Goal: Task Accomplishment & Management: Complete application form

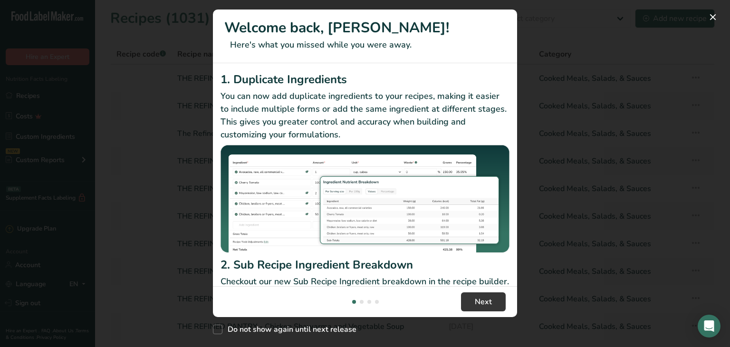
click at [575, 217] on div "New Features" at bounding box center [365, 173] width 730 height 347
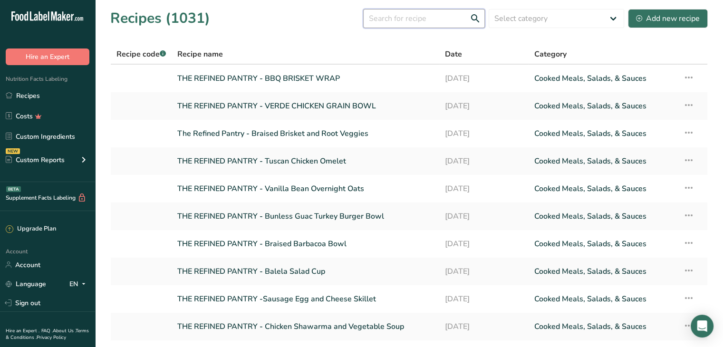
click at [409, 19] on input "text" at bounding box center [424, 18] width 122 height 19
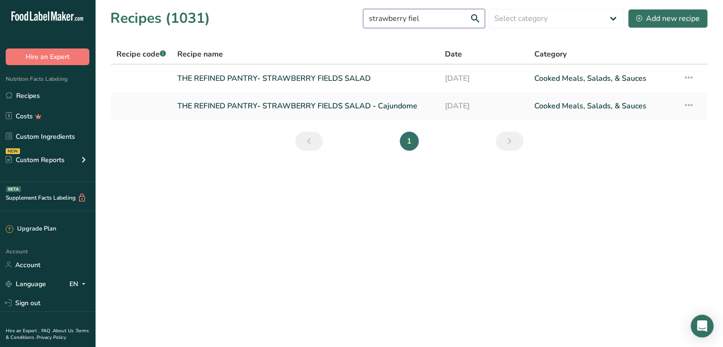
type input "strawberry fiel"
click at [331, 77] on link "THE REFINED PANTRY- STRAWBERRY FIELDS SALAD" at bounding box center [305, 78] width 256 height 20
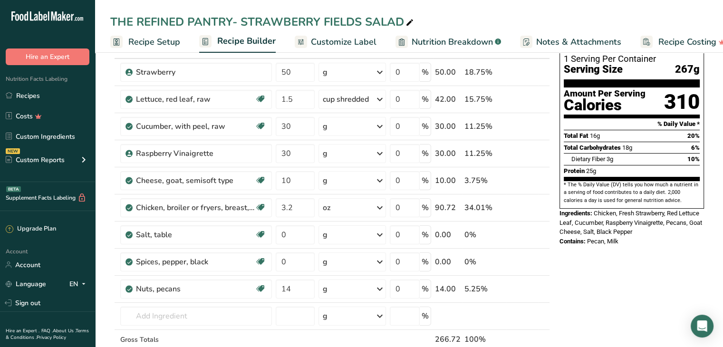
scroll to position [65, 0]
click at [528, 286] on icon at bounding box center [530, 289] width 7 height 10
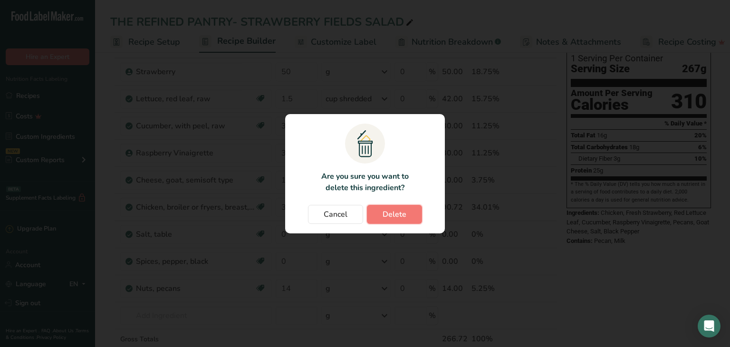
click at [390, 213] on span "Delete" at bounding box center [395, 214] width 24 height 11
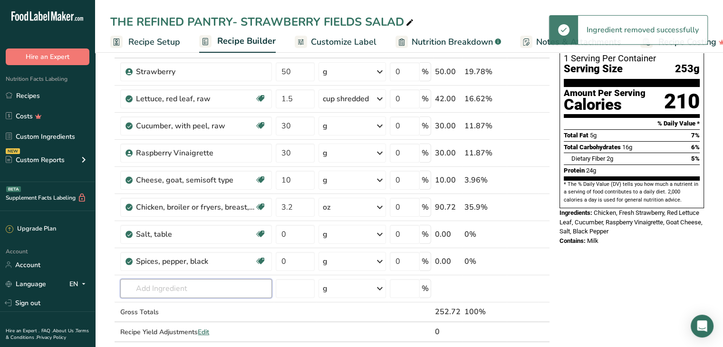
click at [158, 289] on input "text" at bounding box center [196, 288] width 152 height 19
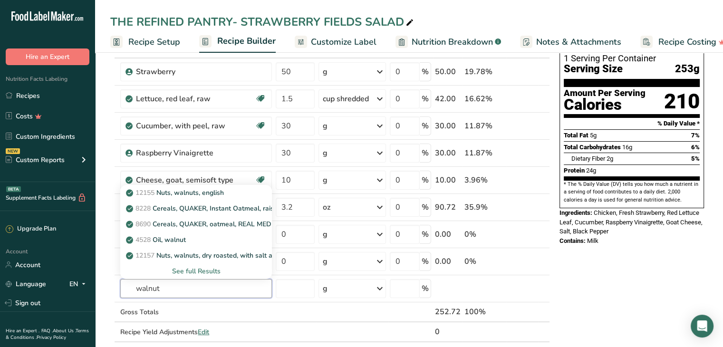
type input "walnut"
click at [223, 192] on p "12155 Nuts, walnuts, english" at bounding box center [176, 193] width 96 height 10
type input "Nuts, walnuts, english"
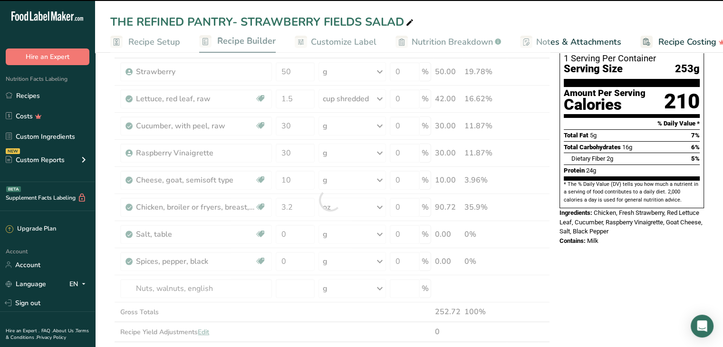
type input "0"
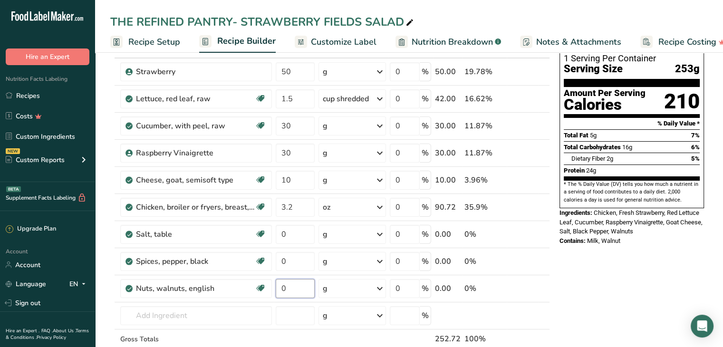
click at [289, 286] on input "0" at bounding box center [295, 288] width 39 height 19
type input "15"
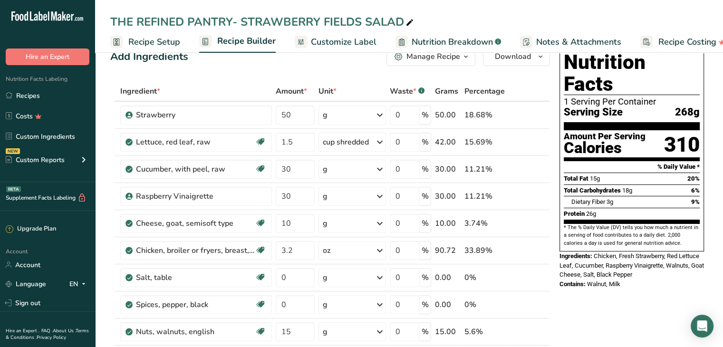
scroll to position [22, 0]
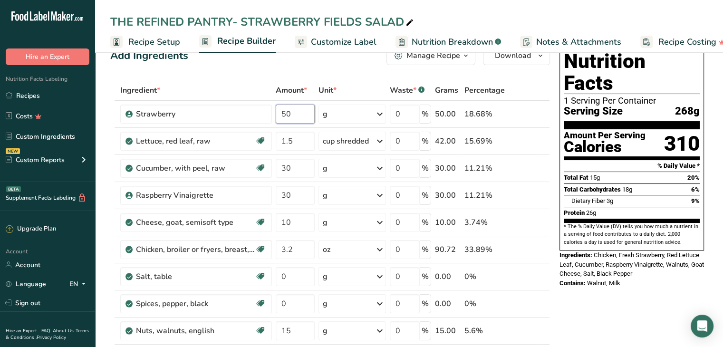
drag, startPoint x: 297, startPoint y: 117, endPoint x: 243, endPoint y: 107, distance: 54.6
click at [243, 107] on tr "Strawberry 50 g Weight Units g kg mg See more Volume Units l Volume units requi…" at bounding box center [330, 114] width 439 height 27
type input "70"
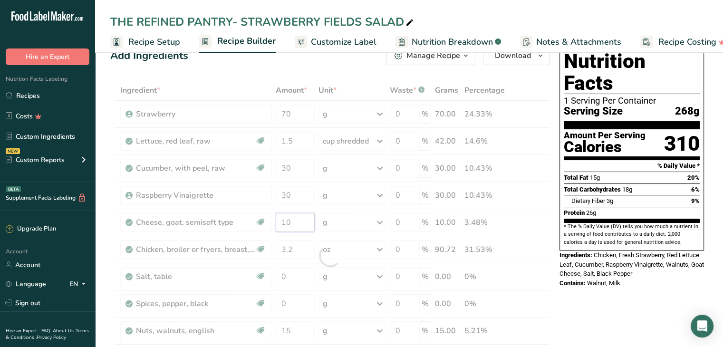
click at [301, 225] on div "Ingredient * Amount * Unit * Waste * .a-a{fill:#347362;}.b-a{fill:#fff;} Grams …" at bounding box center [330, 255] width 440 height 351
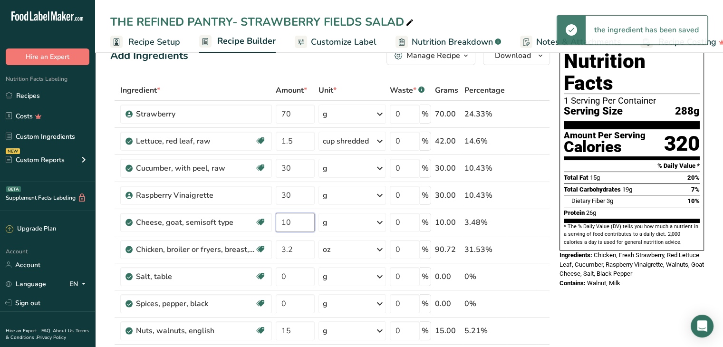
type input "1"
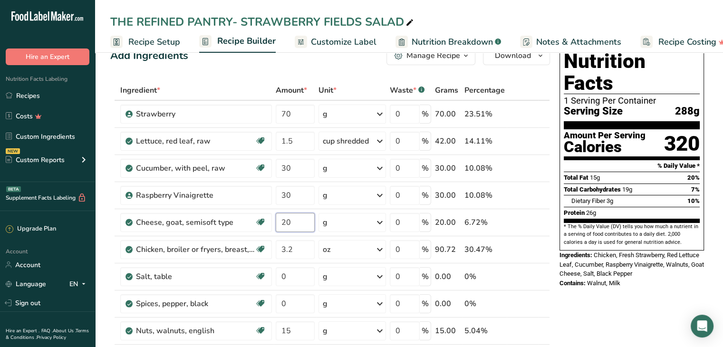
type input "20"
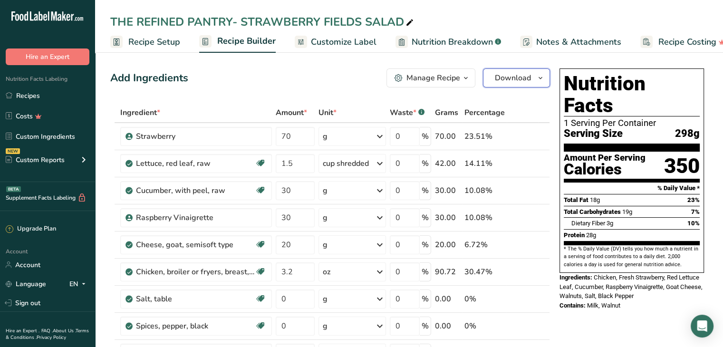
click at [509, 81] on span "Download" at bounding box center [513, 77] width 36 height 11
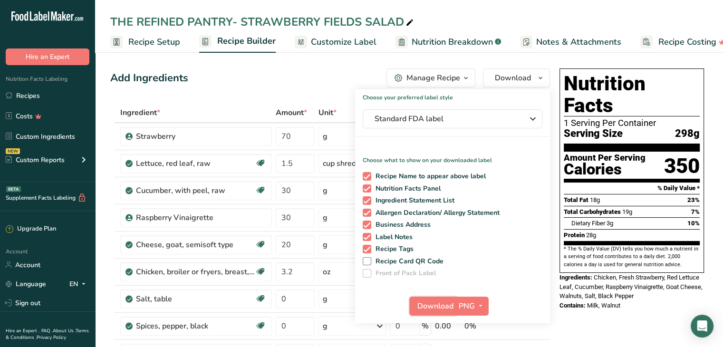
click at [432, 310] on span "Download" at bounding box center [435, 305] width 36 height 11
click at [32, 100] on link "Recipes" at bounding box center [47, 95] width 95 height 18
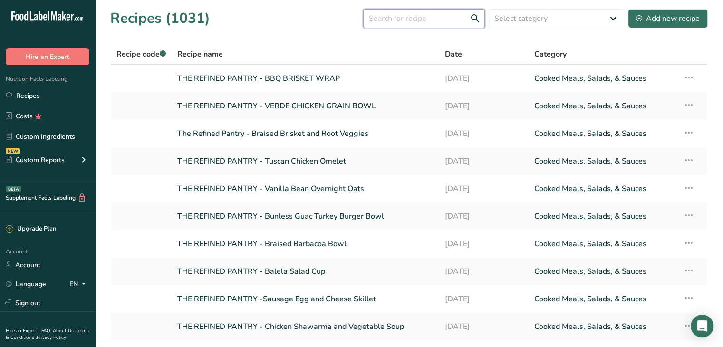
click at [392, 24] on input "text" at bounding box center [424, 18] width 122 height 19
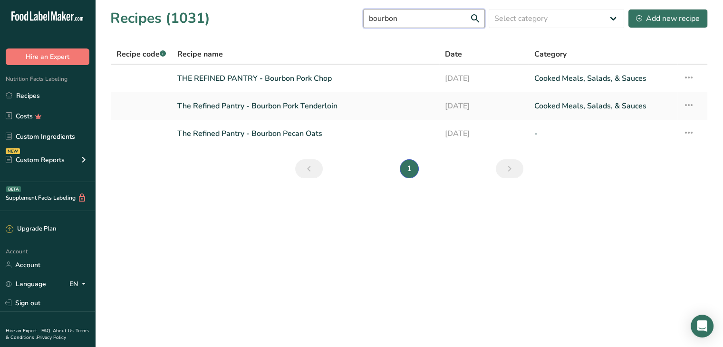
type input "bourbon"
click at [309, 135] on link "The Refined Pantry - Bourbon Pecan Oats" at bounding box center [305, 134] width 256 height 20
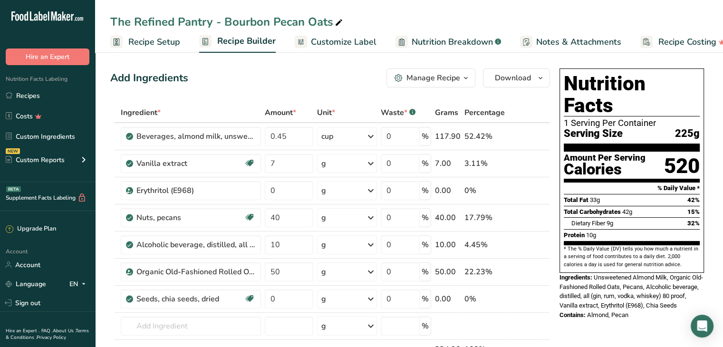
click at [516, 82] on span "Download" at bounding box center [513, 77] width 36 height 11
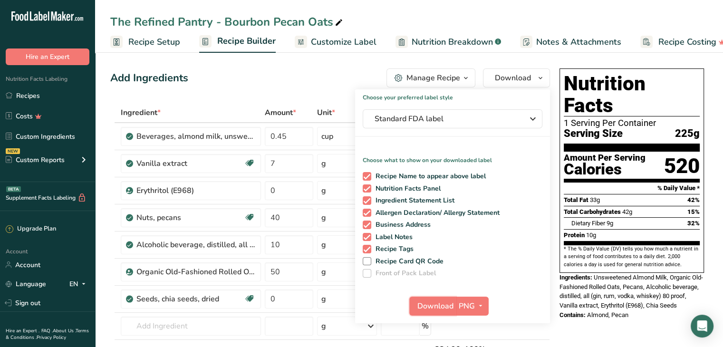
click at [444, 306] on span "Download" at bounding box center [435, 305] width 36 height 11
click at [48, 99] on link "Recipes" at bounding box center [47, 95] width 95 height 18
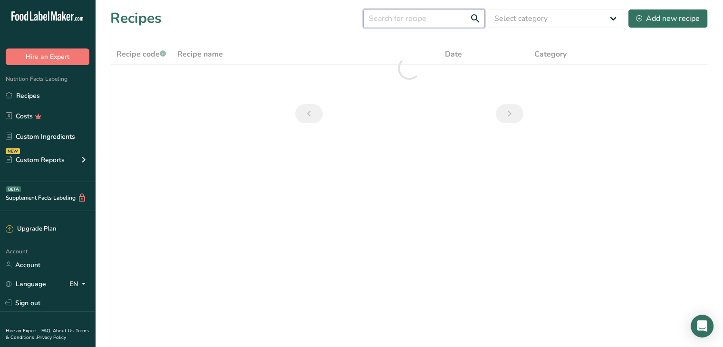
click at [428, 20] on input "text" at bounding box center [424, 18] width 122 height 19
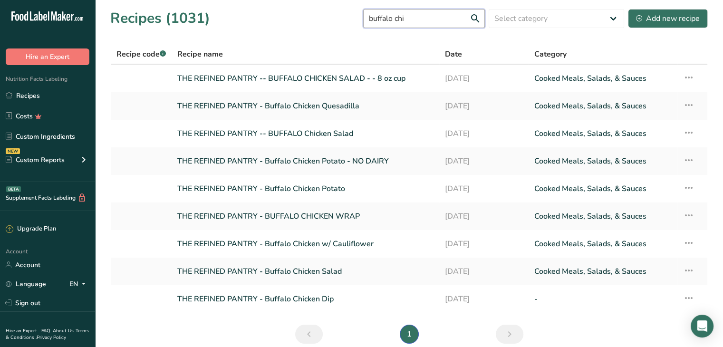
click at [428, 20] on input "buffalo chi" at bounding box center [424, 18] width 122 height 19
type input "buffalo chi"
click at [285, 272] on link "THE REFINED PANTRY - Buffalo Chicken Salad" at bounding box center [305, 271] width 256 height 20
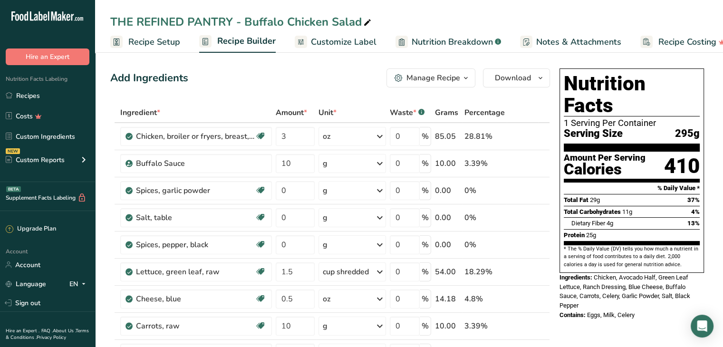
click at [29, 94] on link "Recipes" at bounding box center [47, 95] width 95 height 18
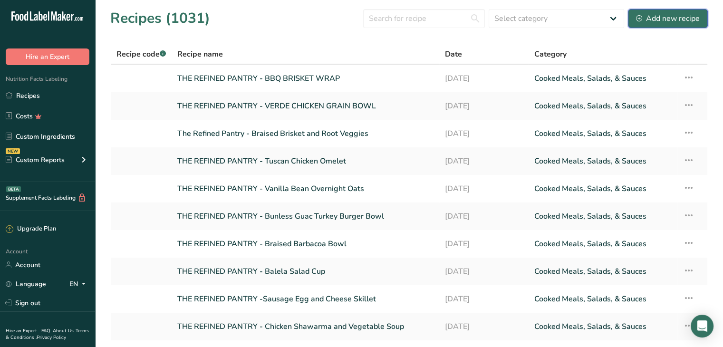
click at [669, 21] on div "Add new recipe" at bounding box center [668, 18] width 64 height 11
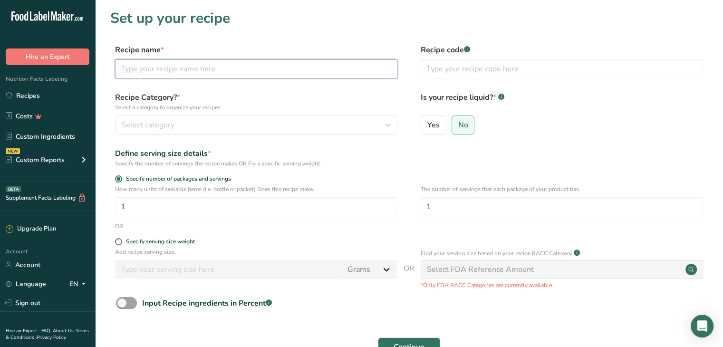
click at [225, 74] on input "text" at bounding box center [256, 68] width 282 height 19
type input "THE REFINED PANTRY - SALMON BOWL"
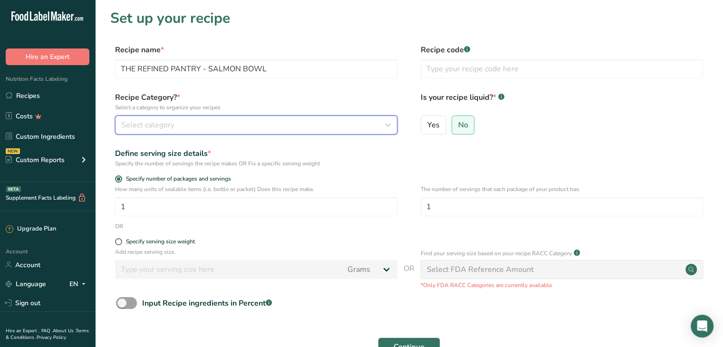
click at [233, 122] on div "Select category" at bounding box center [253, 124] width 264 height 11
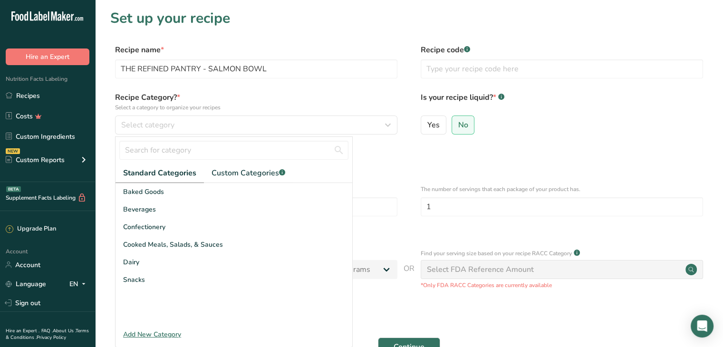
click at [227, 247] on div "Cooked Meals, Salads, & Sauces" at bounding box center [233, 245] width 237 height 18
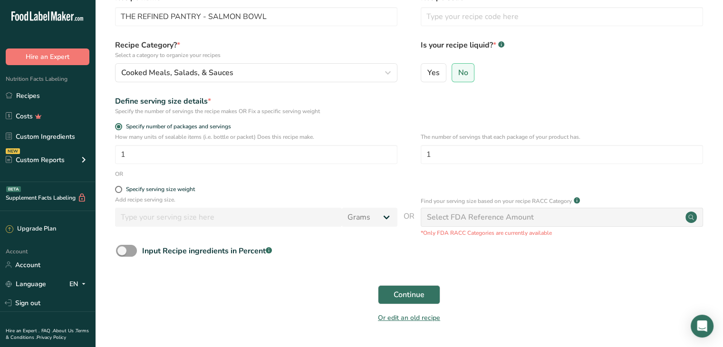
scroll to position [80, 0]
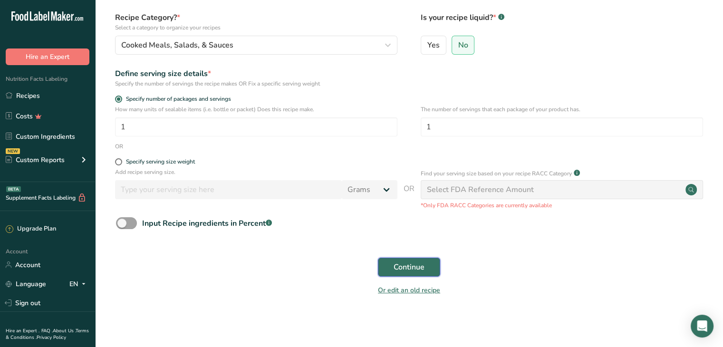
click at [418, 271] on span "Continue" at bounding box center [408, 266] width 31 height 11
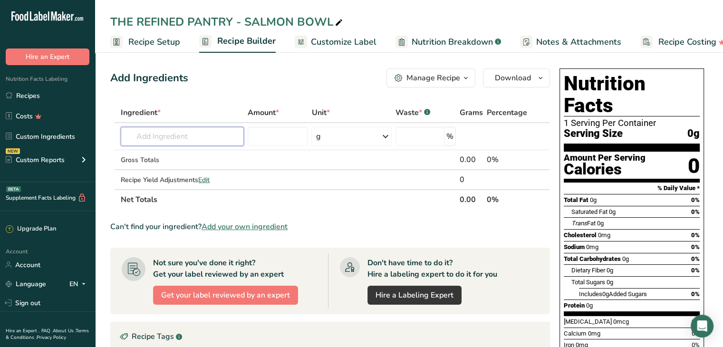
click at [162, 128] on input "text" at bounding box center [182, 136] width 123 height 19
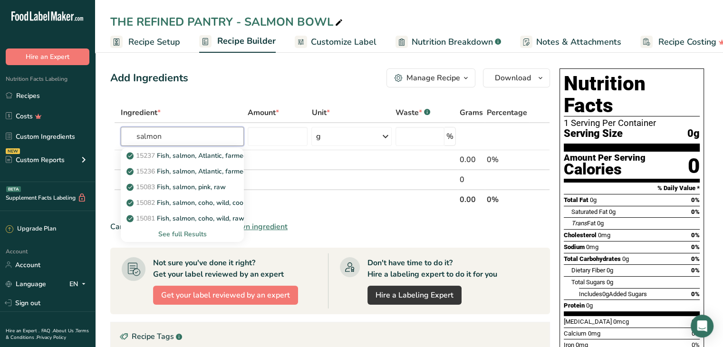
type input "salmon"
click at [190, 234] on div "See full Results" at bounding box center [182, 234] width 108 height 10
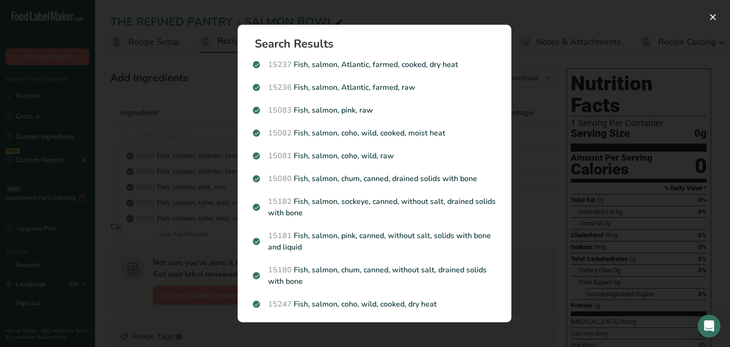
click at [428, 67] on p "15237 Fish, salmon, Atlantic, farmed, cooked, dry heat" at bounding box center [374, 64] width 243 height 11
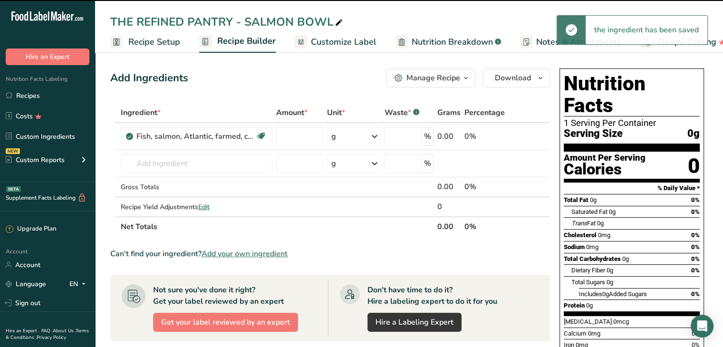
type input "0"
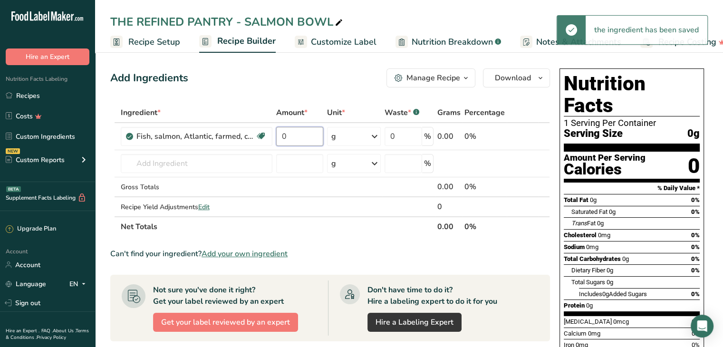
click at [301, 141] on input "0" at bounding box center [300, 136] width 48 height 19
click at [342, 133] on div "Ingredient * Amount * Unit * Waste * .a-a{fill:#347362;}.b-a{fill:#fff;} Grams …" at bounding box center [330, 170] width 440 height 134
click at [342, 133] on div "g" at bounding box center [354, 136] width 54 height 19
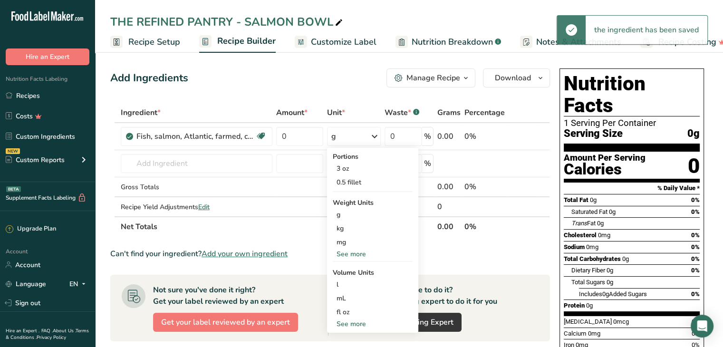
click at [359, 249] on div "See more" at bounding box center [373, 254] width 80 height 10
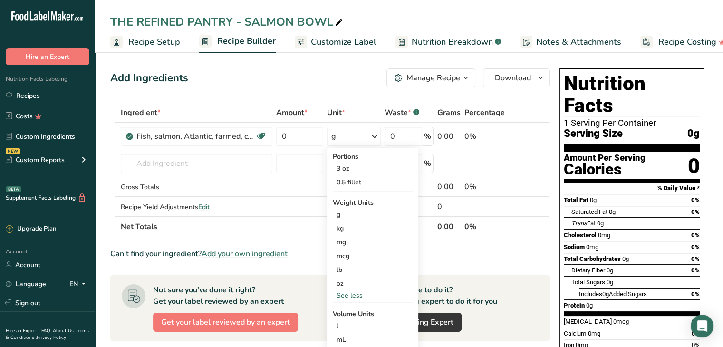
click at [346, 284] on div "oz" at bounding box center [373, 284] width 80 height 14
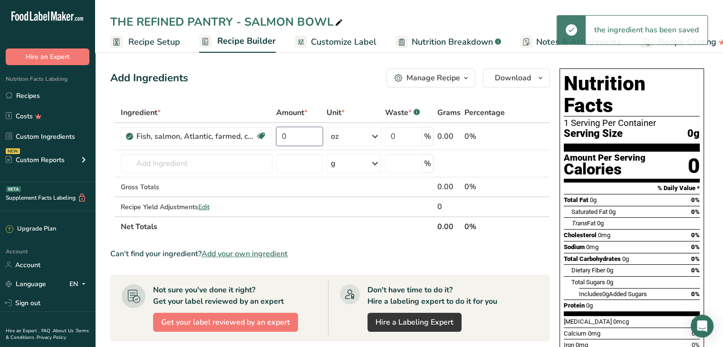
click at [295, 140] on input "0" at bounding box center [299, 136] width 47 height 19
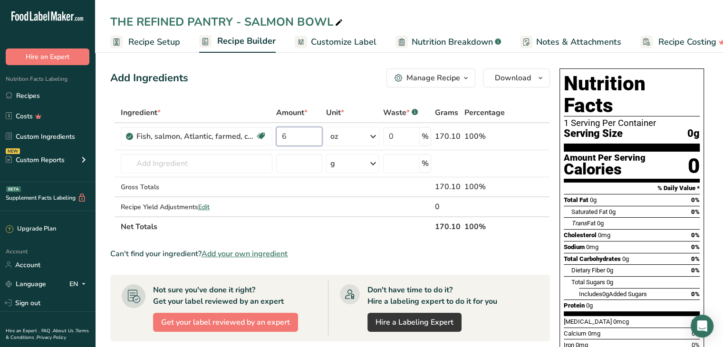
type input "6"
click at [213, 166] on div "Ingredient * Amount * Unit * Waste * .a-a{fill:#347362;}.b-a{fill:#fff;} Grams …" at bounding box center [330, 170] width 440 height 134
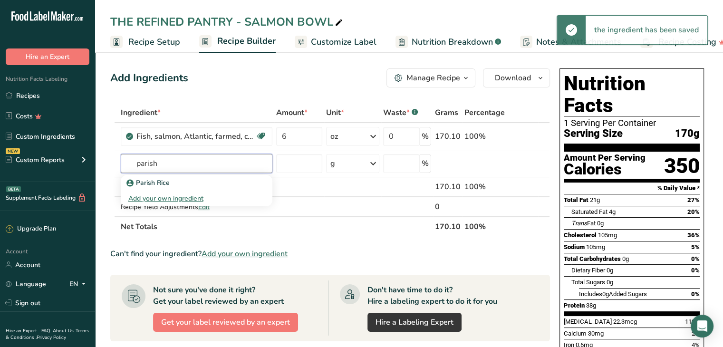
type input "parish"
click at [163, 187] on p "Parish Rice" at bounding box center [148, 183] width 41 height 10
type input "Parish Rice"
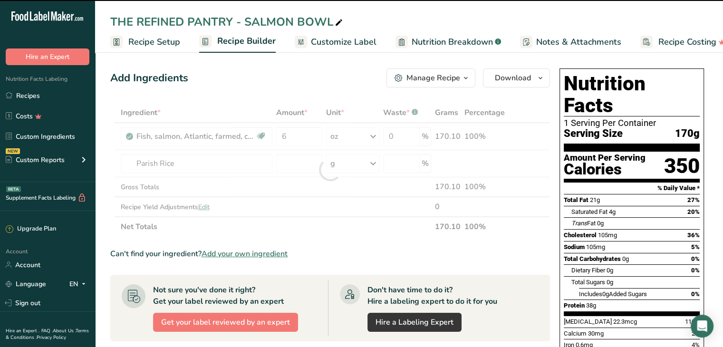
type input "0"
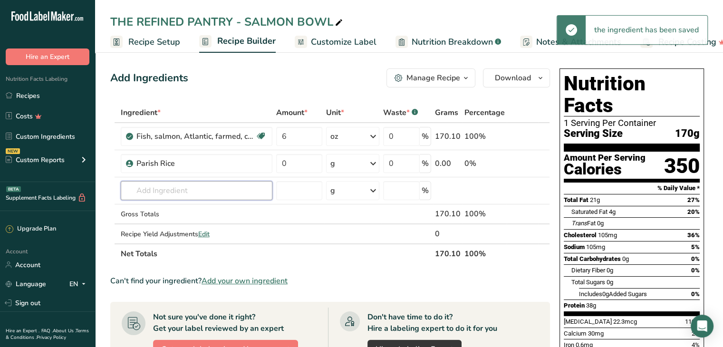
click at [160, 191] on input "text" at bounding box center [197, 190] width 152 height 19
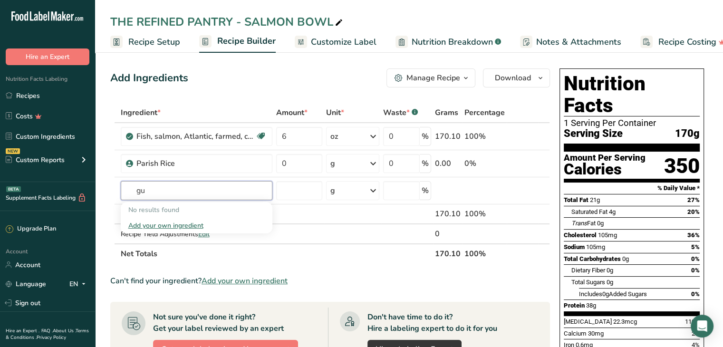
type input "g"
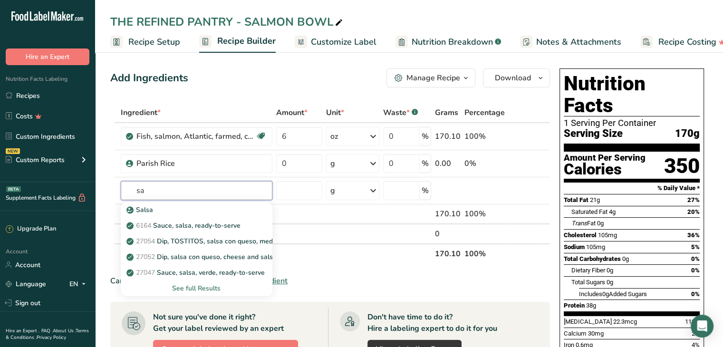
type input "s"
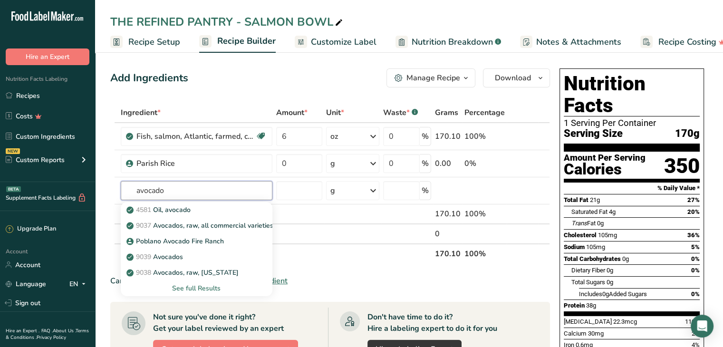
type input "avocado"
click at [174, 272] on p "9038 Avocados, raw, [US_STATE]" at bounding box center [183, 273] width 110 height 10
type input "Avocados, raw, [US_STATE]"
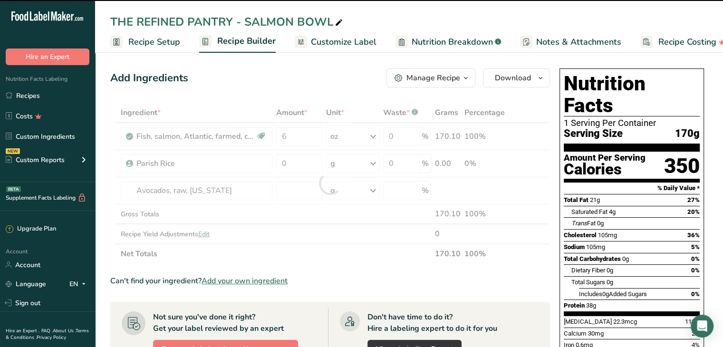
type input "0"
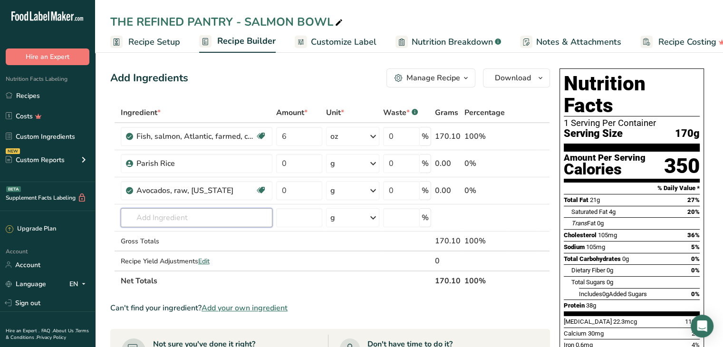
click at [161, 215] on input "text" at bounding box center [197, 217] width 152 height 19
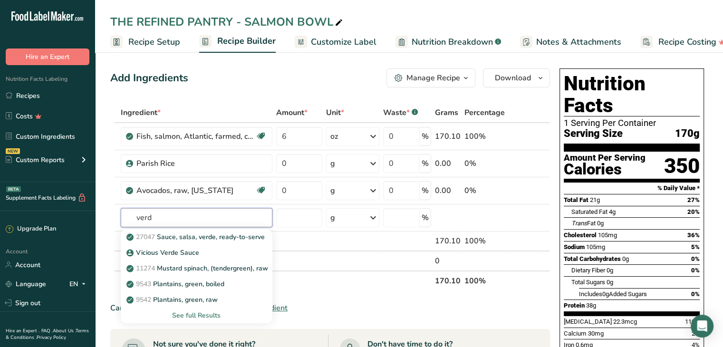
type input "verd"
click at [214, 232] on p "27047 Sauce, salsa, verde, ready-to-serve" at bounding box center [196, 237] width 136 height 10
type input "Sauce, salsa, verde, ready-to-serve"
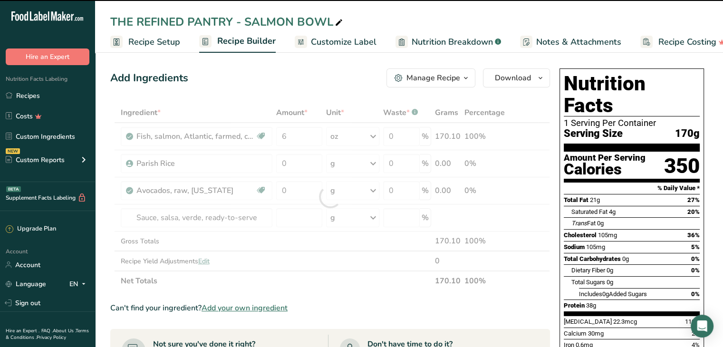
type input "0"
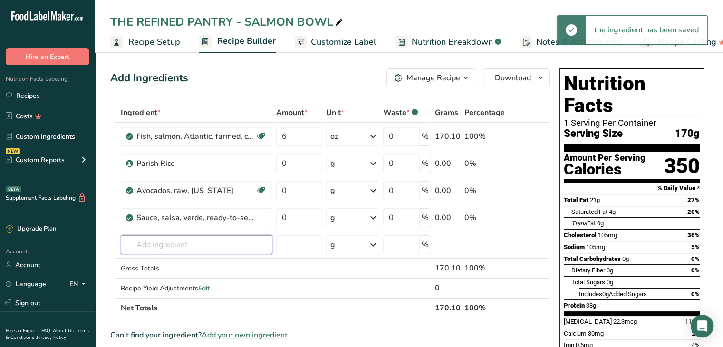
click at [171, 241] on input "text" at bounding box center [197, 244] width 152 height 19
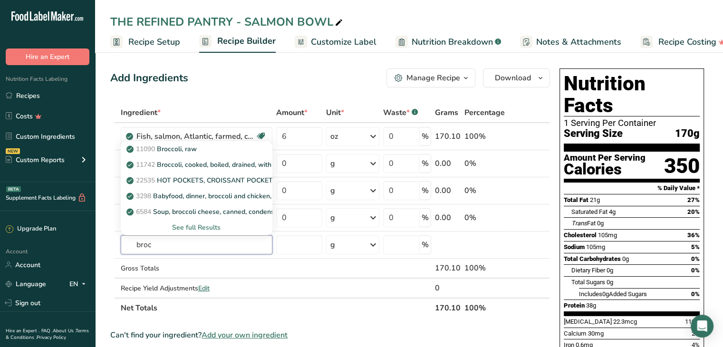
type input "broc"
click at [175, 143] on link "11090 Broccoli, raw" at bounding box center [197, 149] width 152 height 16
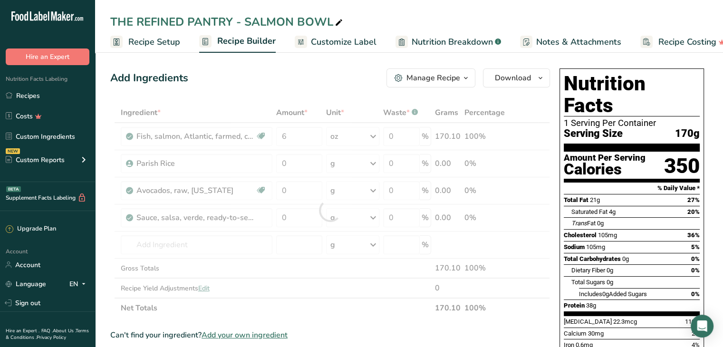
type input "Broccoli, raw"
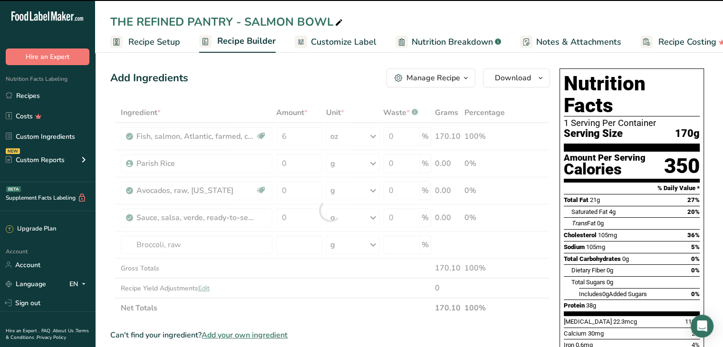
type input "0"
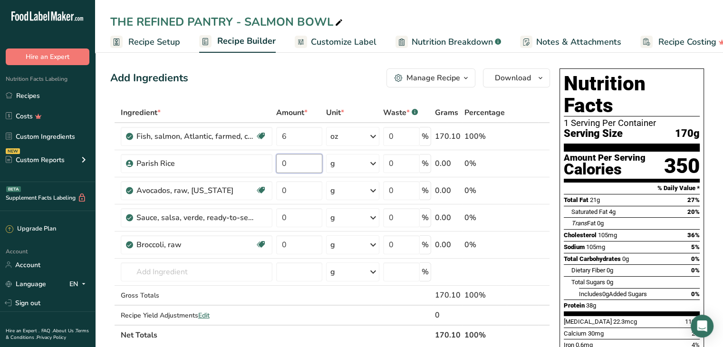
click at [300, 166] on input "0" at bounding box center [299, 163] width 46 height 19
type input "30"
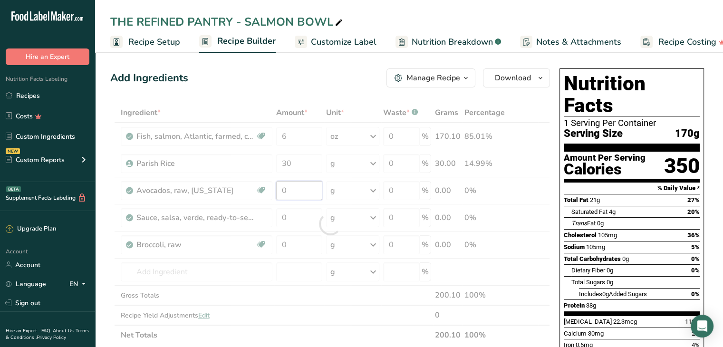
click at [297, 189] on div "Ingredient * Amount * Unit * Waste * .a-a{fill:#347362;}.b-a{fill:#fff;} Grams …" at bounding box center [330, 224] width 440 height 242
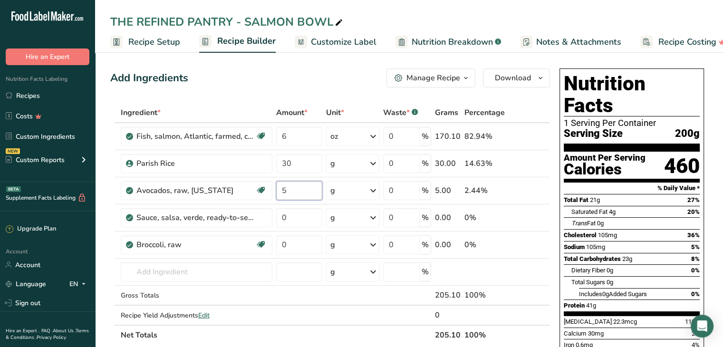
type input "5"
click at [292, 218] on div "Ingredient * Amount * Unit * Waste * .a-a{fill:#347362;}.b-a{fill:#fff;} Grams …" at bounding box center [330, 224] width 440 height 242
type input "20"
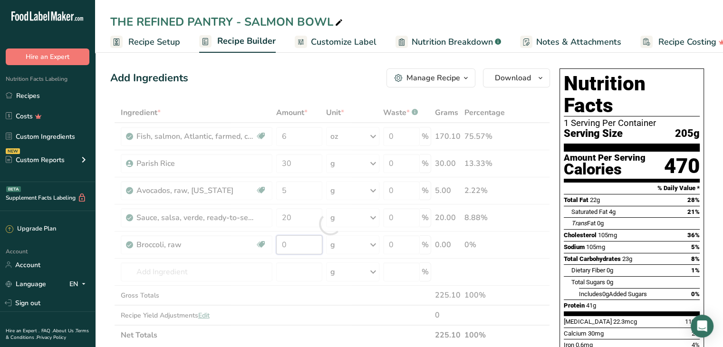
click at [293, 243] on div "Ingredient * Amount * Unit * Waste * .a-a{fill:#347362;}.b-a{fill:#fff;} Grams …" at bounding box center [330, 224] width 440 height 242
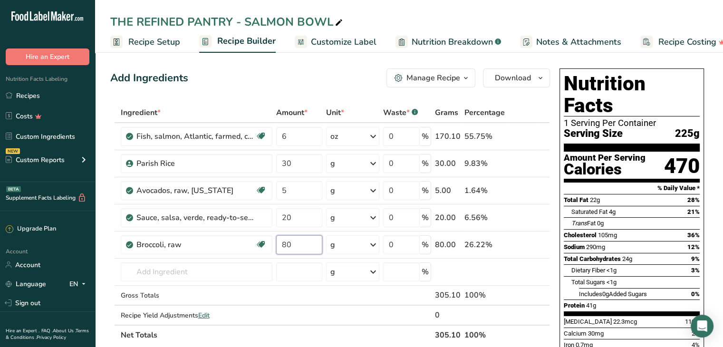
type input "80"
click at [315, 69] on div "Add Ingredients Manage Recipe Delete Recipe Duplicate Recipe Scale Recipe Save …" at bounding box center [330, 77] width 440 height 19
click at [198, 271] on input "text" at bounding box center [197, 271] width 152 height 19
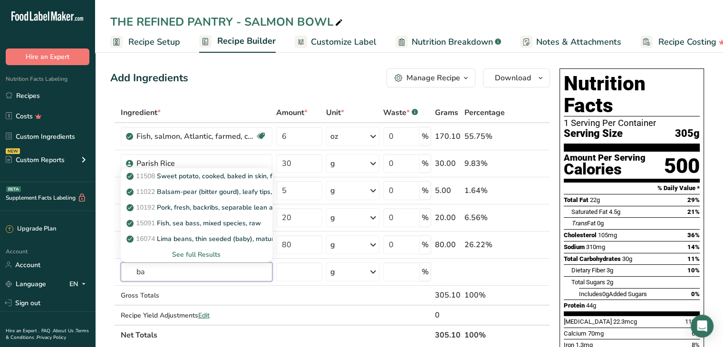
type input "b"
type input "salt"
click at [184, 177] on p "2047 Salt, table" at bounding box center [156, 176] width 56 height 10
type input "Salt, table"
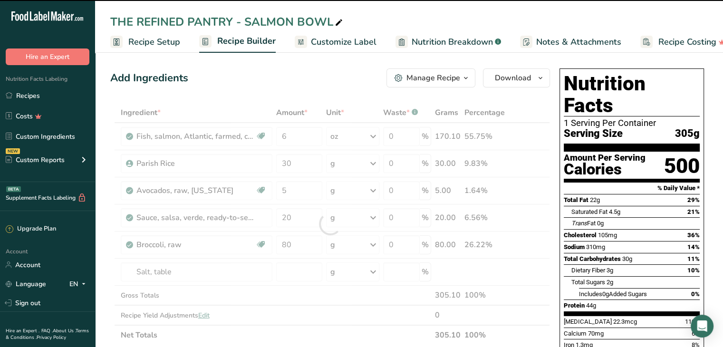
type input "0"
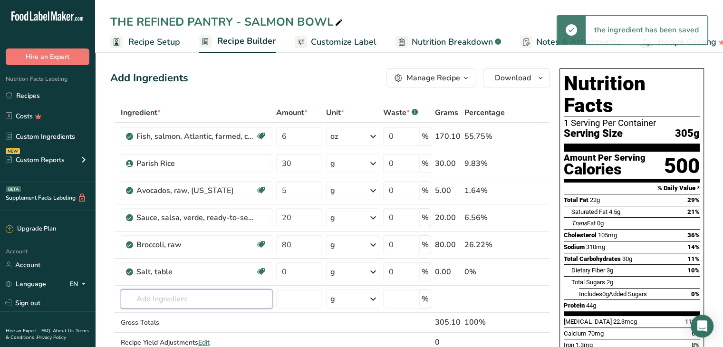
click at [167, 298] on input "text" at bounding box center [197, 298] width 152 height 19
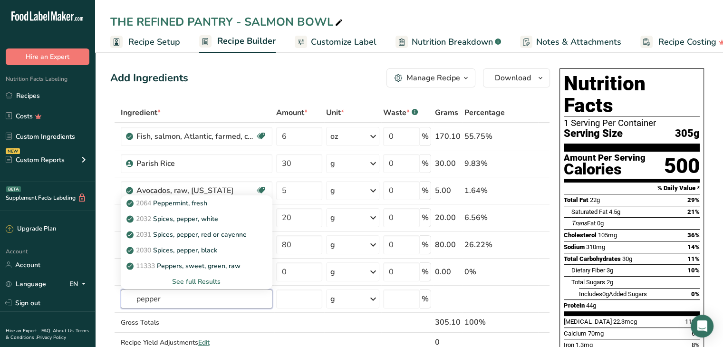
type input "pepper"
click at [211, 248] on p "2030 Spices, pepper, black" at bounding box center [172, 250] width 89 height 10
type input "Spices, pepper, black"
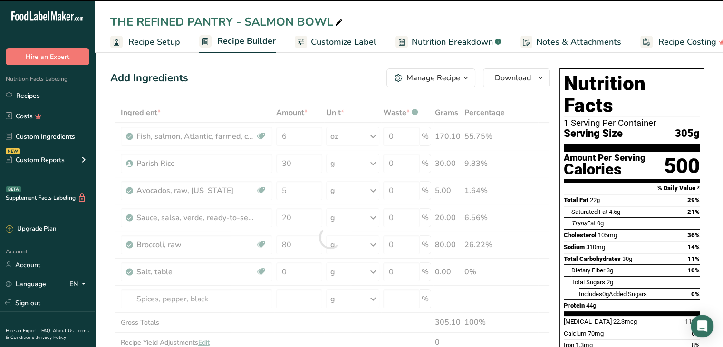
type input "0"
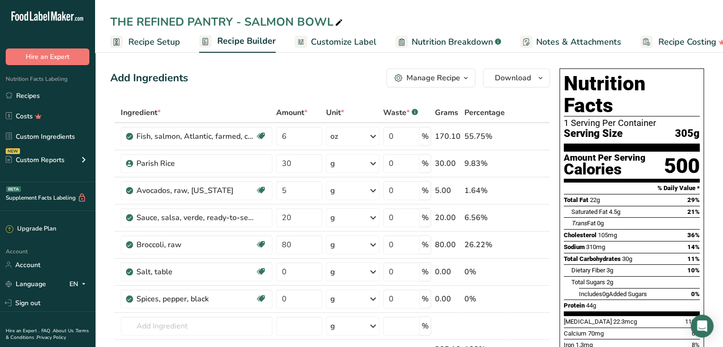
click at [358, 48] on link "Customize Label" at bounding box center [336, 41] width 82 height 21
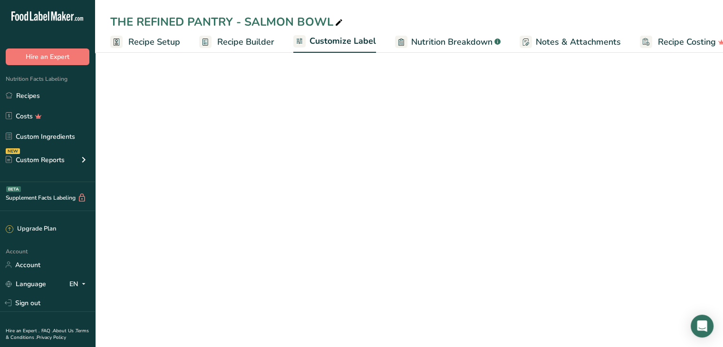
scroll to position [0, 17]
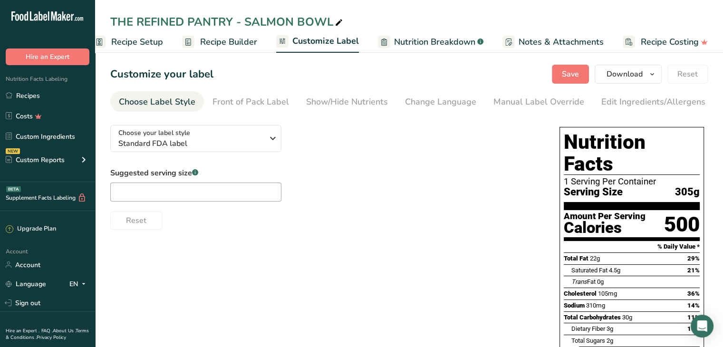
click at [323, 99] on div "Show/Hide Nutrients" at bounding box center [347, 102] width 82 height 13
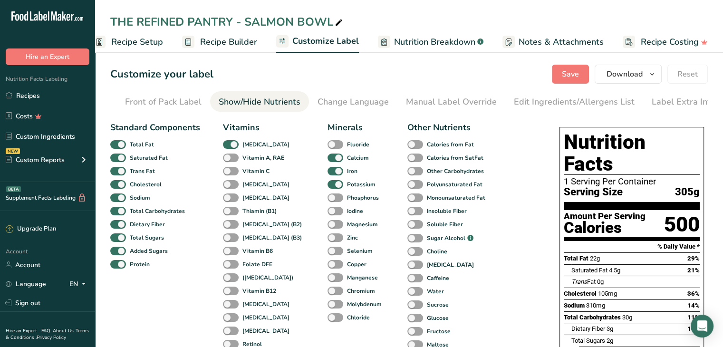
scroll to position [0, 93]
click at [119, 162] on span at bounding box center [118, 157] width 16 height 9
click at [116, 161] on input "Saturated Fat" at bounding box center [113, 157] width 6 height 6
checkbox input "false"
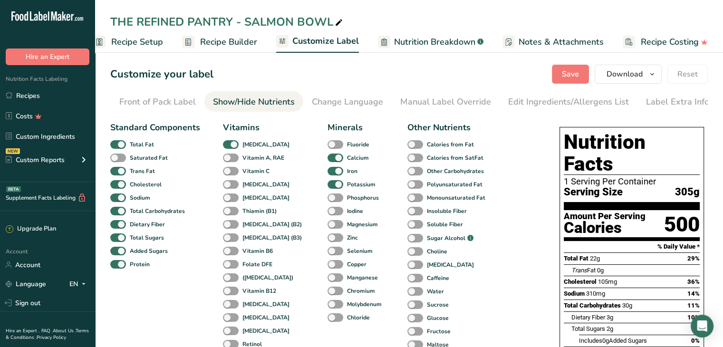
click at [118, 174] on span at bounding box center [118, 171] width 16 height 9
click at [116, 174] on input "Trans Fat" at bounding box center [113, 171] width 6 height 6
checkbox input "false"
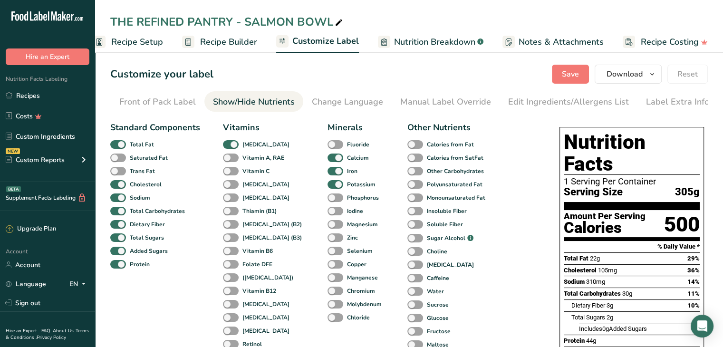
click at [118, 185] on span at bounding box center [118, 184] width 16 height 9
click at [116, 185] on input "Cholesterol" at bounding box center [113, 184] width 6 height 6
checkbox input "false"
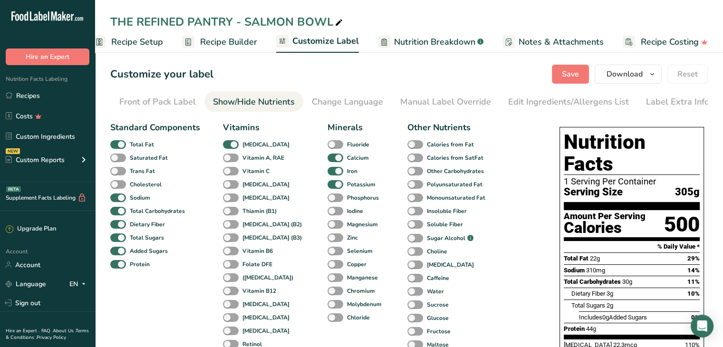
click at [118, 198] on span at bounding box center [118, 197] width 16 height 9
click at [116, 198] on input "Sodium" at bounding box center [113, 197] width 6 height 6
checkbox input "false"
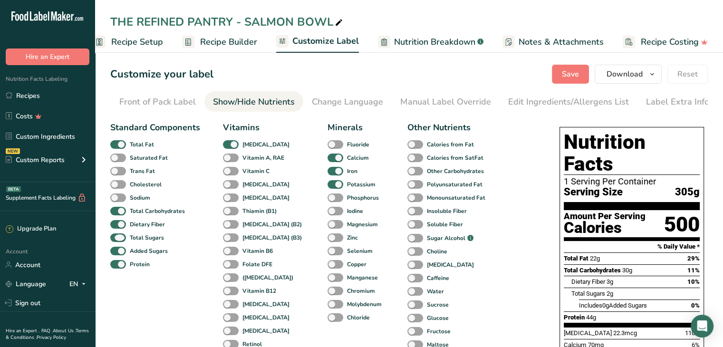
click at [120, 239] on span at bounding box center [118, 237] width 16 height 9
click at [116, 239] on input "Total Sugars" at bounding box center [113, 237] width 6 height 6
checkbox input "false"
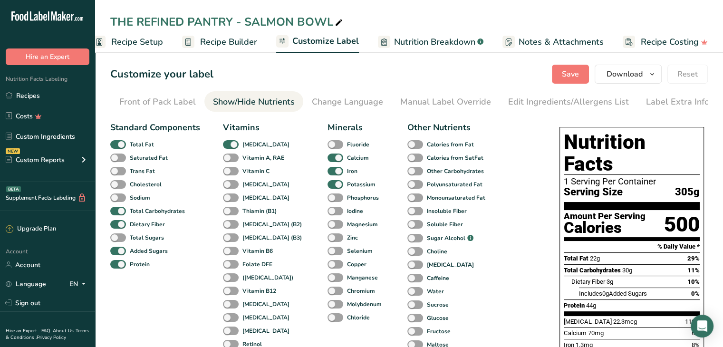
click at [120, 255] on span at bounding box center [118, 251] width 16 height 9
click at [116, 254] on input "Added Sugars" at bounding box center [113, 251] width 6 height 6
checkbox input "false"
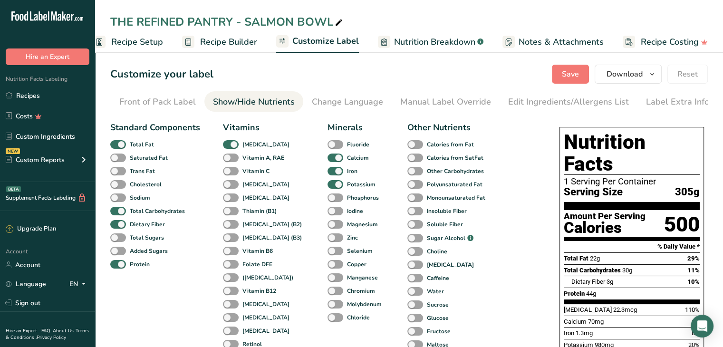
click at [235, 148] on span at bounding box center [231, 144] width 16 height 9
click at [229, 147] on input "[MEDICAL_DATA]" at bounding box center [226, 144] width 6 height 6
checkbox input "false"
click at [327, 163] on span at bounding box center [335, 157] width 16 height 9
click at [327, 161] on input "Calcium" at bounding box center [330, 157] width 6 height 6
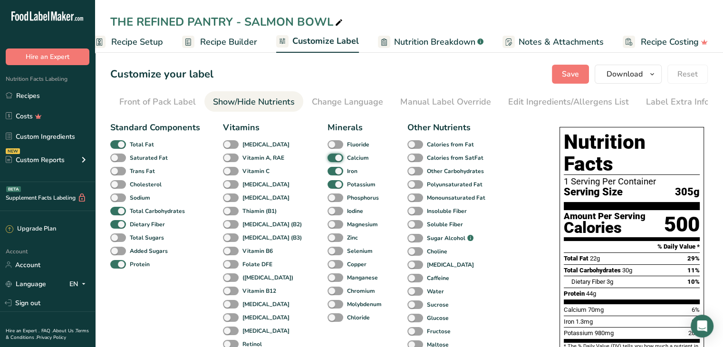
checkbox input "false"
click at [327, 171] on span at bounding box center [335, 171] width 16 height 9
click at [327, 171] on input "Iron" at bounding box center [330, 171] width 6 height 6
checkbox input "false"
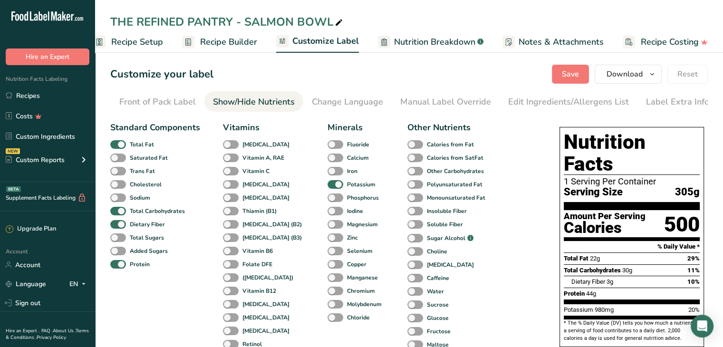
click at [327, 186] on span at bounding box center [335, 184] width 16 height 9
click at [327, 186] on input "Potassium" at bounding box center [330, 184] width 6 height 6
checkbox input "false"
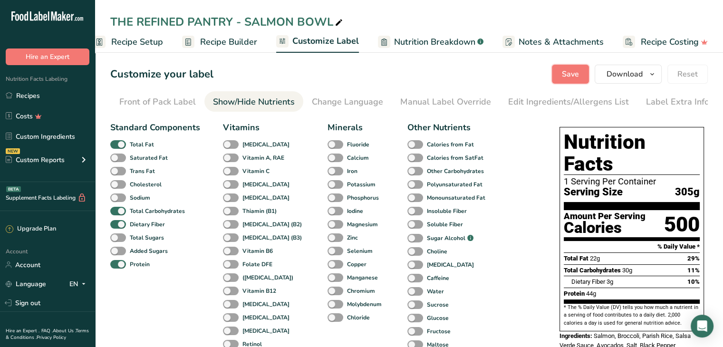
click at [572, 73] on span "Save" at bounding box center [570, 73] width 17 height 11
click at [576, 67] on button "Save" at bounding box center [570, 74] width 37 height 19
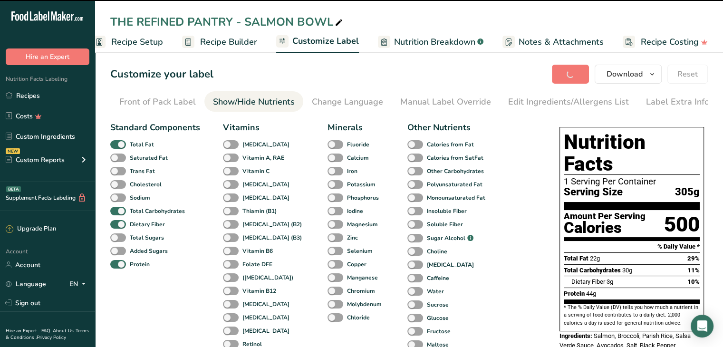
click at [231, 38] on span "Recipe Builder" at bounding box center [228, 42] width 57 height 13
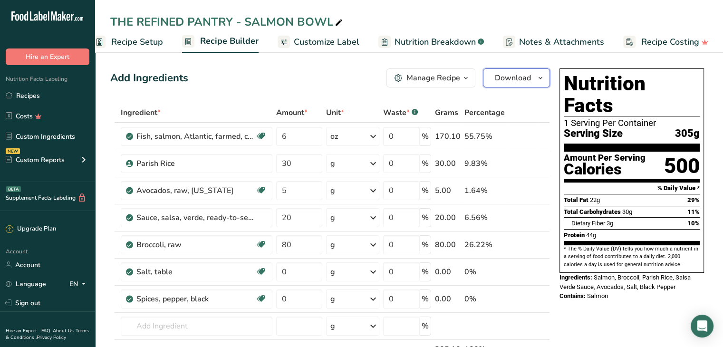
click at [514, 76] on span "Download" at bounding box center [513, 77] width 36 height 11
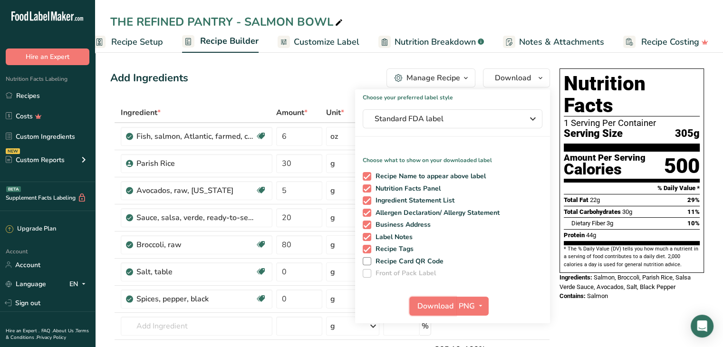
click at [441, 303] on span "Download" at bounding box center [435, 305] width 36 height 11
click at [33, 99] on link "Recipes" at bounding box center [47, 95] width 95 height 18
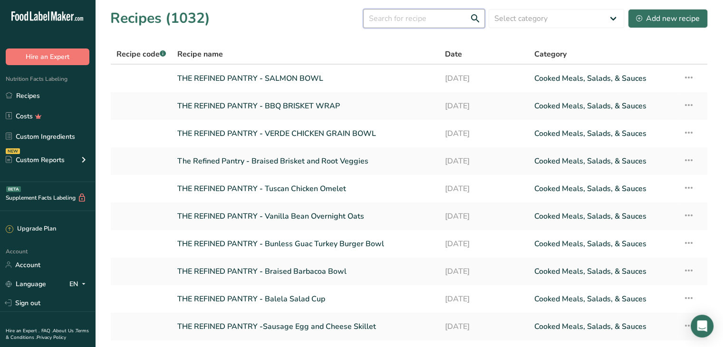
click at [399, 22] on input "text" at bounding box center [424, 18] width 122 height 19
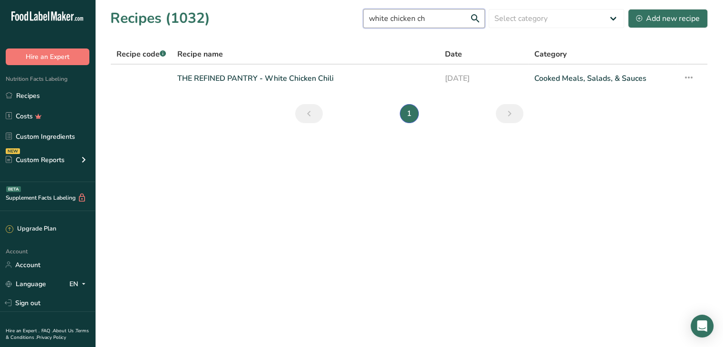
type input "white chicken ch"
click at [292, 71] on link "THE REFINED PANTRY - White Chicken Chili" at bounding box center [305, 78] width 256 height 20
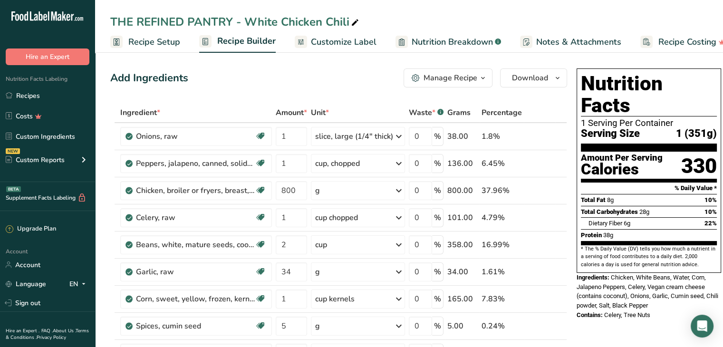
click at [34, 93] on link "Recipes" at bounding box center [47, 95] width 95 height 18
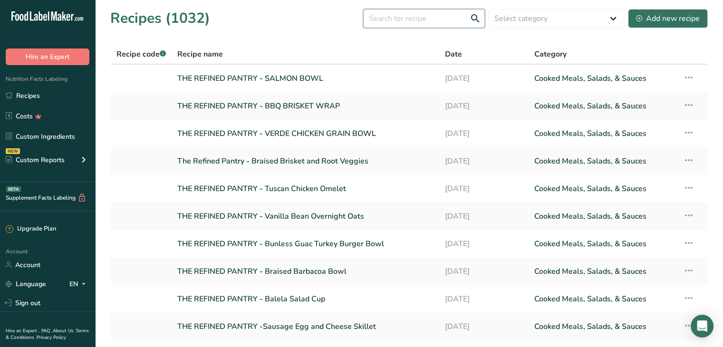
click at [403, 22] on input "text" at bounding box center [424, 18] width 122 height 19
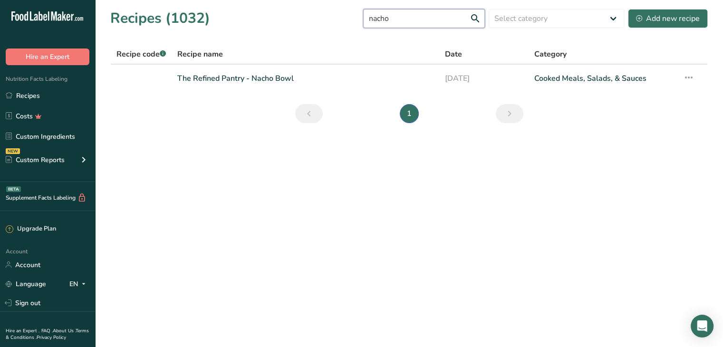
type input "nacho"
click at [282, 78] on link "The Refined Pantry - Nacho Bowl" at bounding box center [305, 78] width 256 height 20
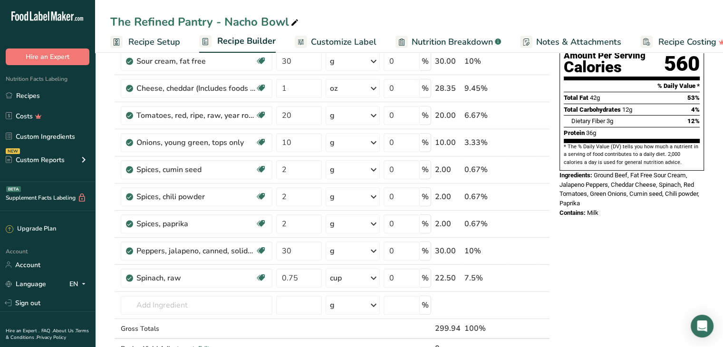
scroll to position [112, 0]
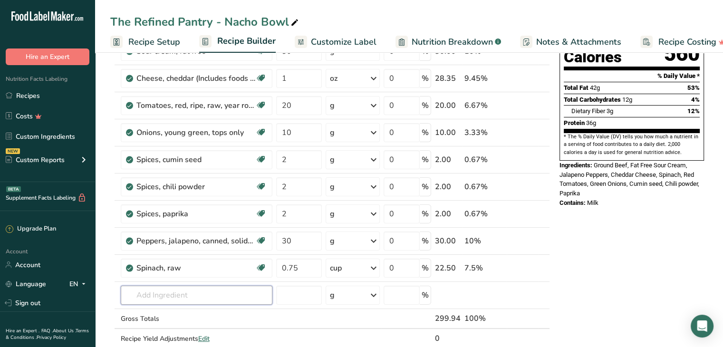
click at [152, 289] on input "text" at bounding box center [197, 295] width 152 height 19
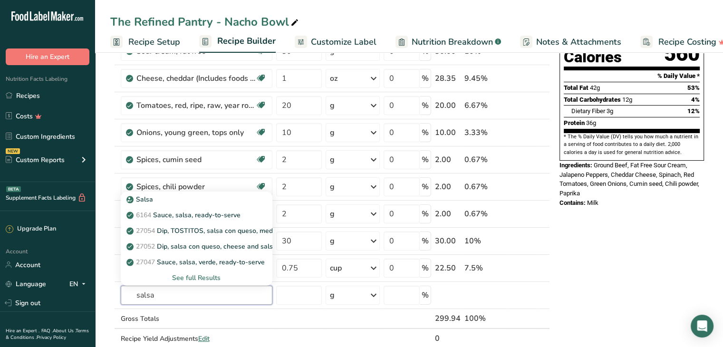
type input "salsa"
click at [171, 210] on p "6164 Sauce, salsa, ready-to-serve" at bounding box center [184, 215] width 112 height 10
type input "Sauce, salsa, ready-to-serve"
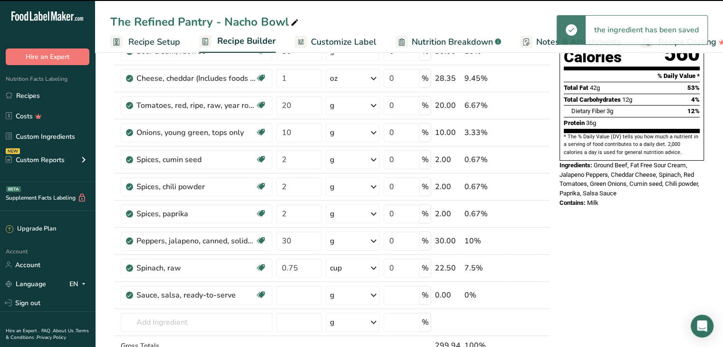
type input "0"
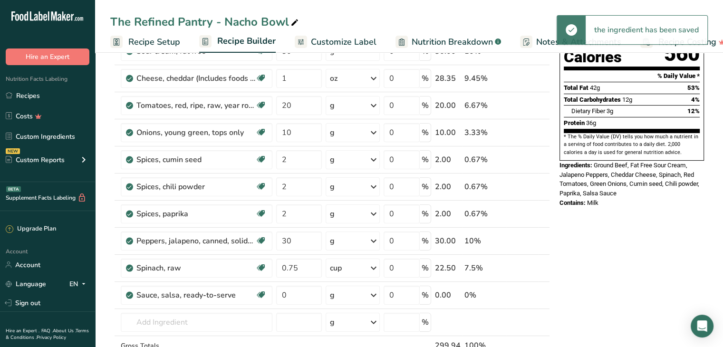
click at [354, 296] on div "g" at bounding box center [353, 295] width 54 height 19
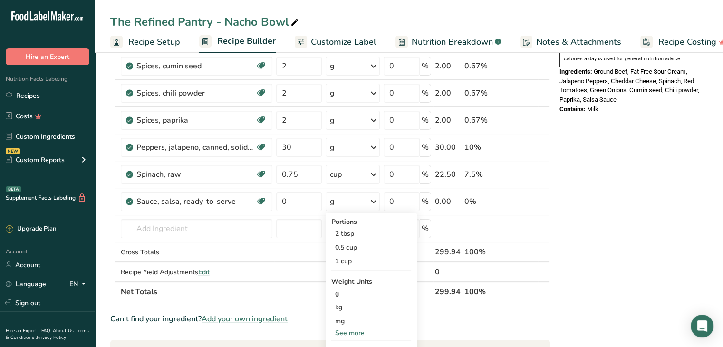
scroll to position [209, 0]
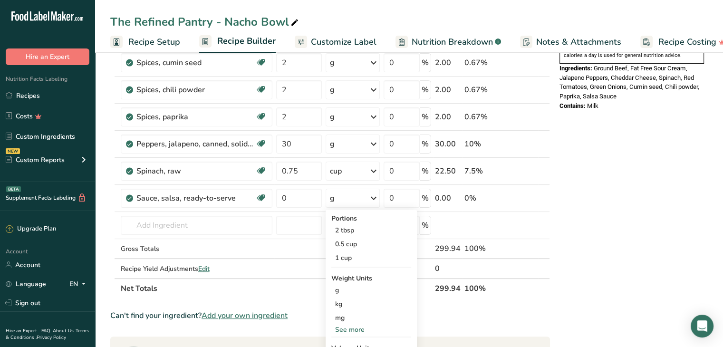
click at [350, 288] on div "g" at bounding box center [371, 290] width 80 height 14
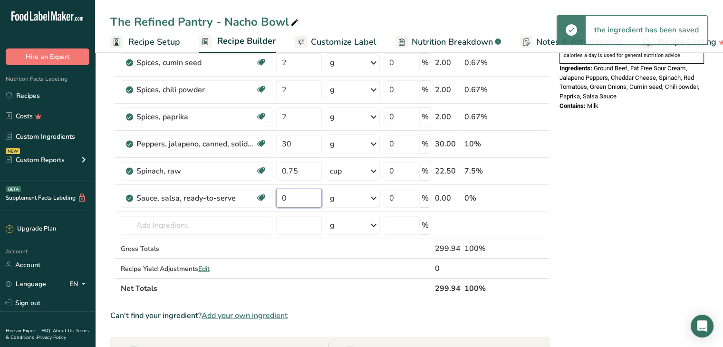
click at [293, 197] on input "0" at bounding box center [299, 198] width 46 height 19
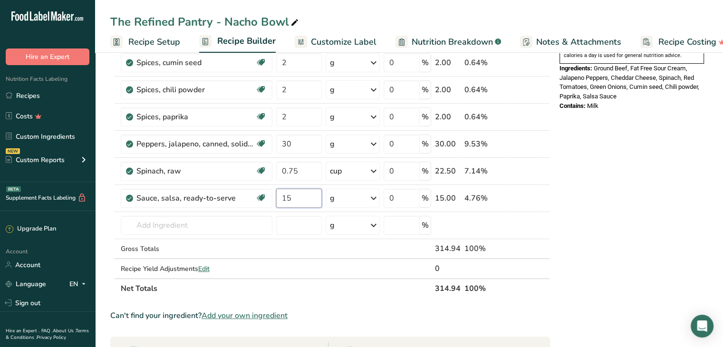
type input "15"
click at [201, 226] on div "Ingredient * Amount * Unit * Waste * .a-a{fill:#347362;}.b-a{fill:#fff;} Grams …" at bounding box center [330, 96] width 440 height 405
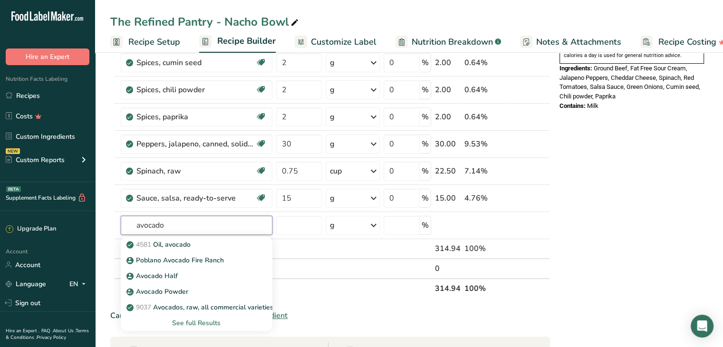
type input "avocado"
click at [177, 271] on div "Avocado Half" at bounding box center [188, 276] width 121 height 10
type input "Avocado Half"
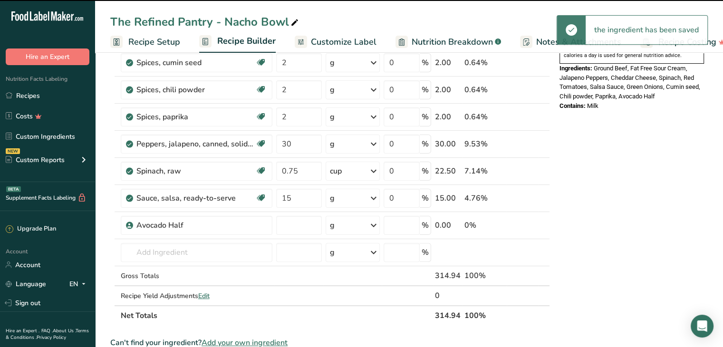
type input "0"
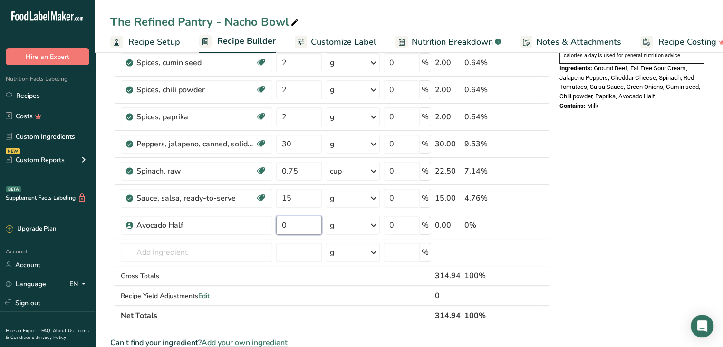
click at [295, 221] on input "0" at bounding box center [299, 225] width 46 height 19
type input "40"
click at [608, 207] on div "Nutrition Facts 1 Serving Per Container Serving Size 315g Amount Per Serving Ca…" at bounding box center [632, 284] width 152 height 856
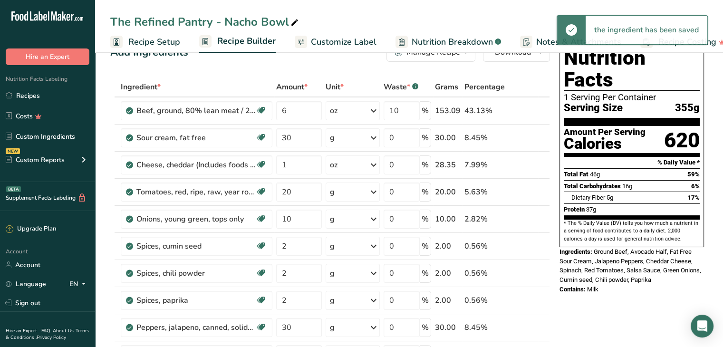
scroll to position [59, 0]
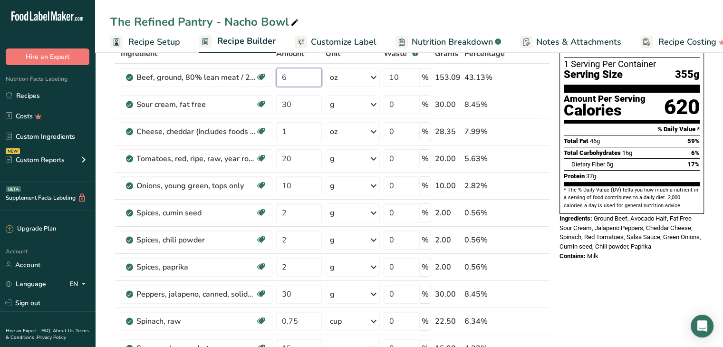
click at [292, 79] on input "6" at bounding box center [299, 77] width 46 height 19
type input "5"
click at [294, 107] on div "Ingredient * Amount * Unit * Waste * .a-a{fill:#347362;}.b-a{fill:#fff;} Grams …" at bounding box center [330, 260] width 440 height 432
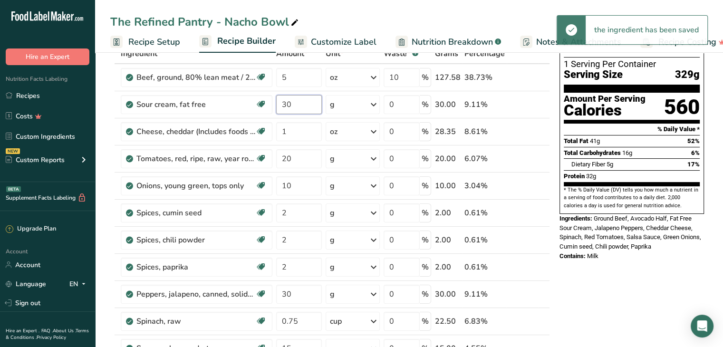
type input "3"
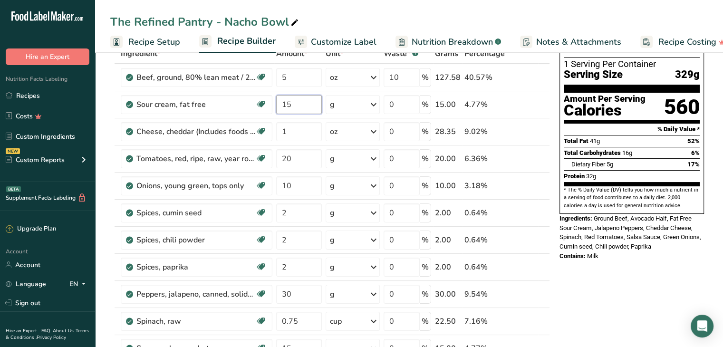
type input "15"
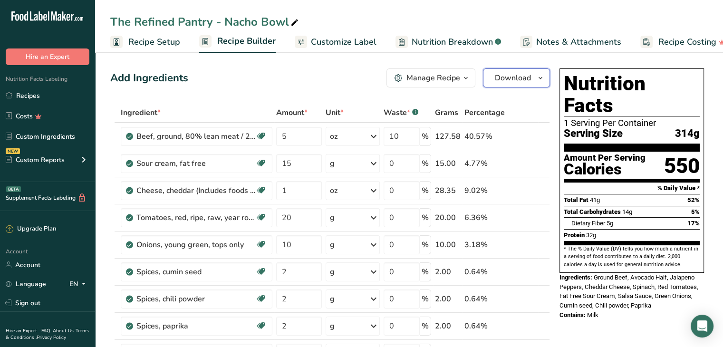
click at [509, 80] on span "Download" at bounding box center [513, 77] width 36 height 11
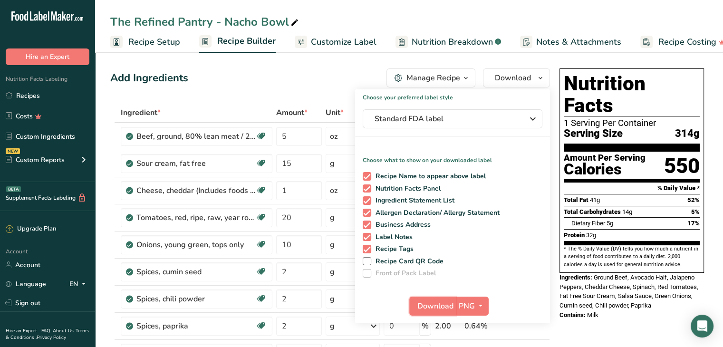
click at [425, 307] on span "Download" at bounding box center [435, 305] width 36 height 11
click at [163, 39] on span "Recipe Setup" at bounding box center [154, 42] width 52 height 13
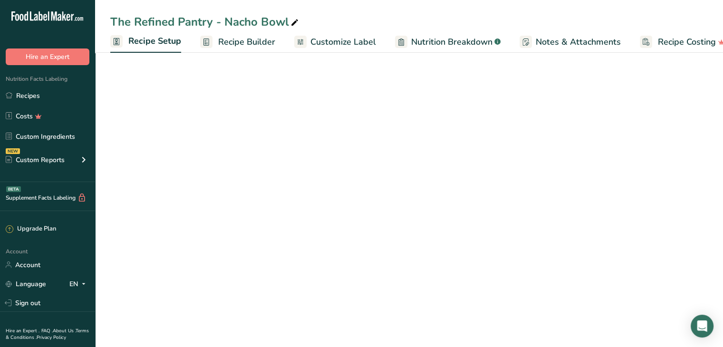
scroll to position [0, 3]
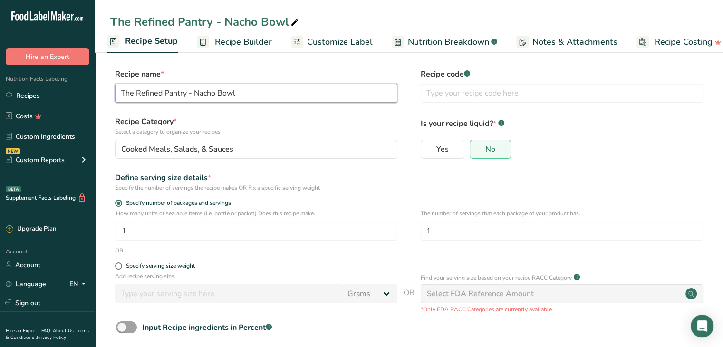
click at [239, 95] on input "The Refined Pantry - Nacho Bowl" at bounding box center [256, 93] width 282 height 19
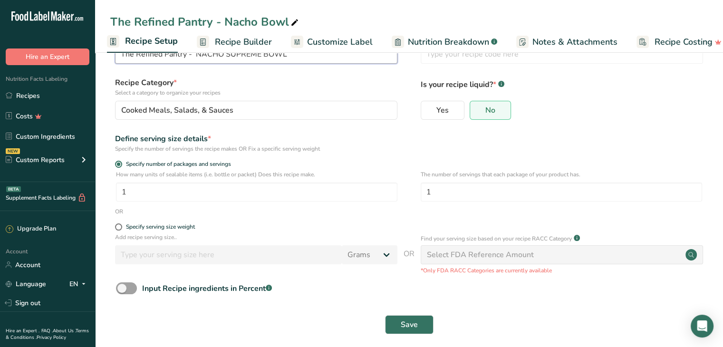
scroll to position [48, 0]
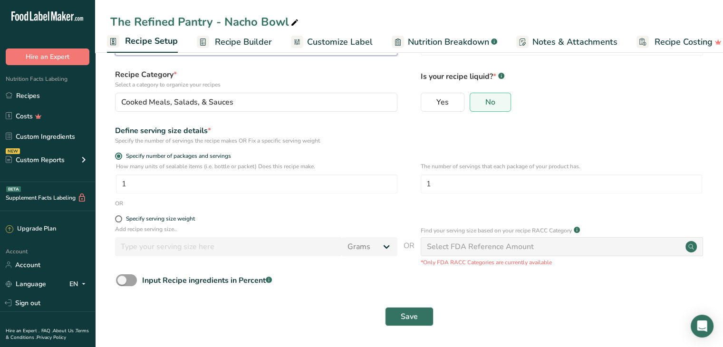
type input "The Refined Pantry - NACHO SUPREME BOWL"
click at [420, 322] on button "Save" at bounding box center [409, 316] width 48 height 19
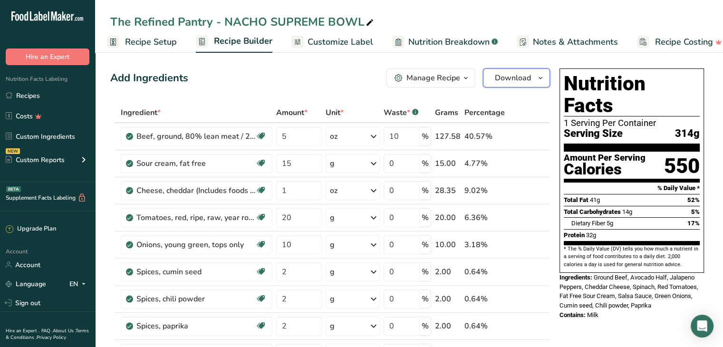
click at [507, 79] on span "Download" at bounding box center [513, 77] width 36 height 11
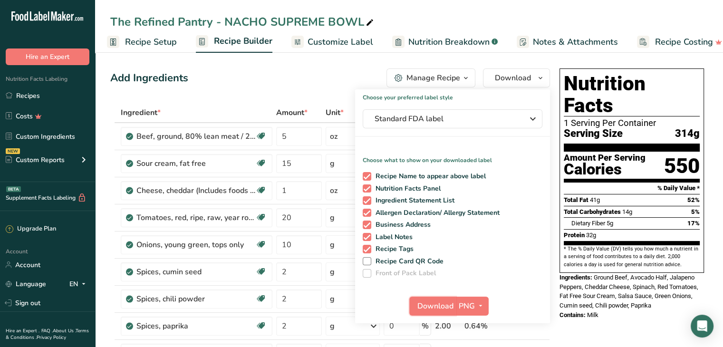
click at [435, 308] on span "Download" at bounding box center [435, 305] width 36 height 11
click at [240, 71] on div "Add Ingredients Manage Recipe Delete Recipe Duplicate Recipe Scale Recipe Save …" at bounding box center [330, 77] width 440 height 19
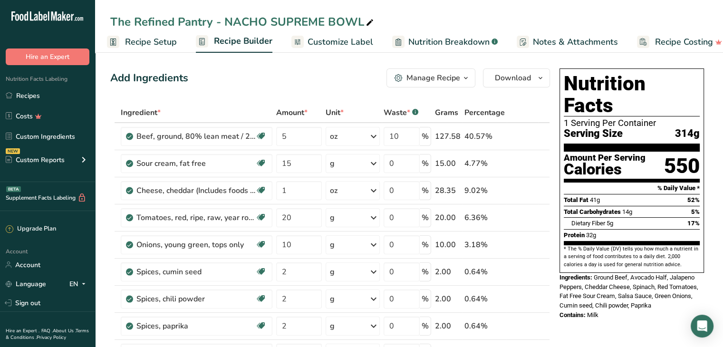
click at [49, 94] on link "Recipes" at bounding box center [47, 95] width 95 height 18
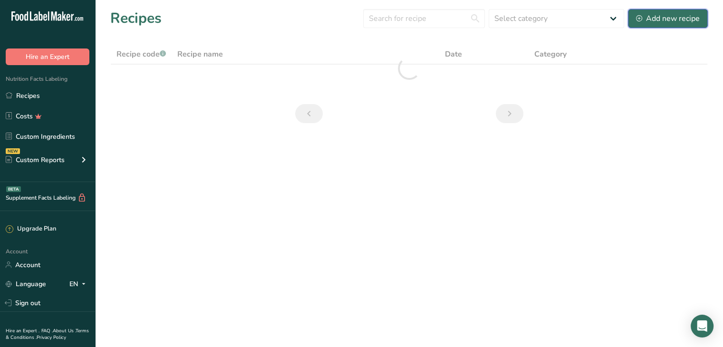
click at [669, 23] on div "Add new recipe" at bounding box center [668, 18] width 64 height 11
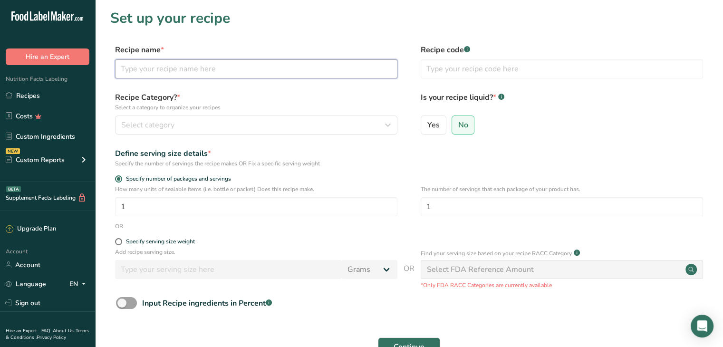
click at [307, 69] on input "text" at bounding box center [256, 68] width 282 height 19
type input "THE REFINED PANTRY - Tomato Feta Shrimp Pasta"
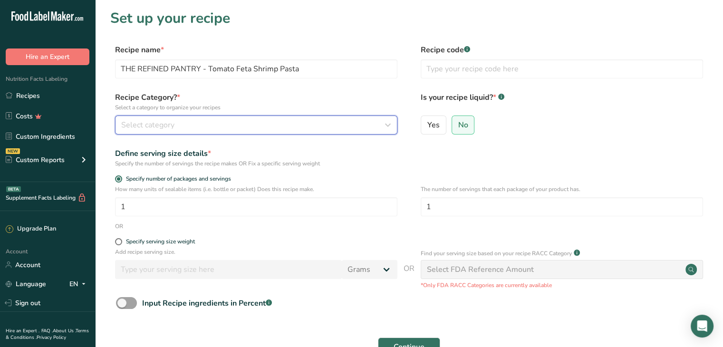
click at [297, 124] on div "Select category" at bounding box center [253, 124] width 264 height 11
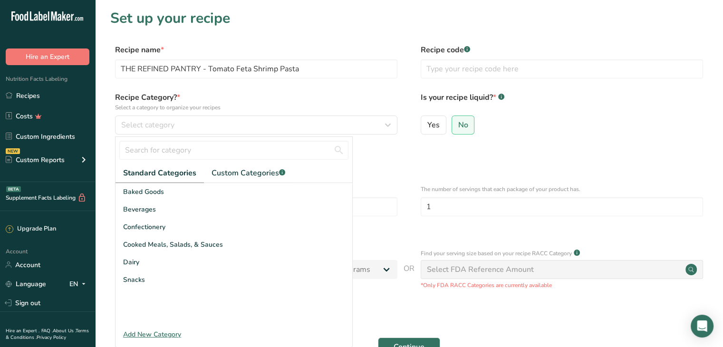
click at [171, 241] on span "Cooked Meals, Salads, & Sauces" at bounding box center [173, 244] width 100 height 10
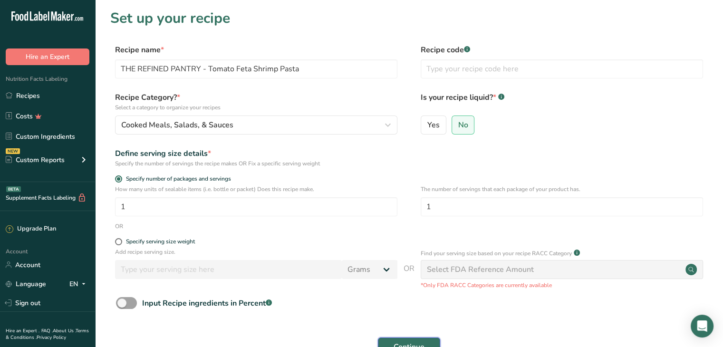
click at [428, 341] on button "Continue" at bounding box center [409, 346] width 62 height 19
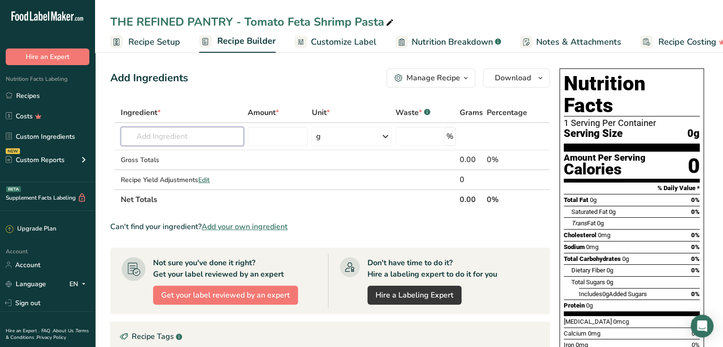
click at [184, 139] on input "text" at bounding box center [182, 136] width 123 height 19
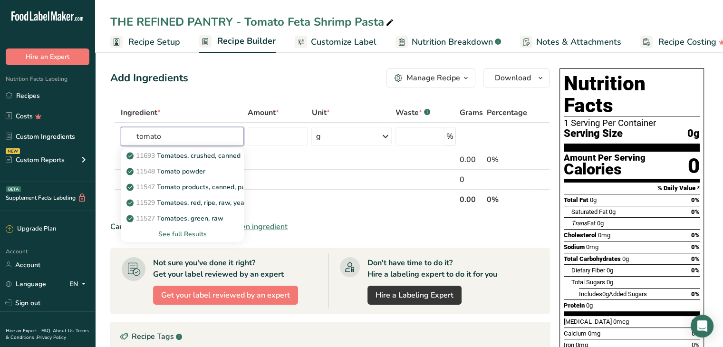
type input "tomato"
click at [228, 206] on p "11529 Tomatoes, red, ripe, raw, year round average" at bounding box center [210, 203] width 164 height 10
type input "Tomatoes, red, ripe, raw, year round average"
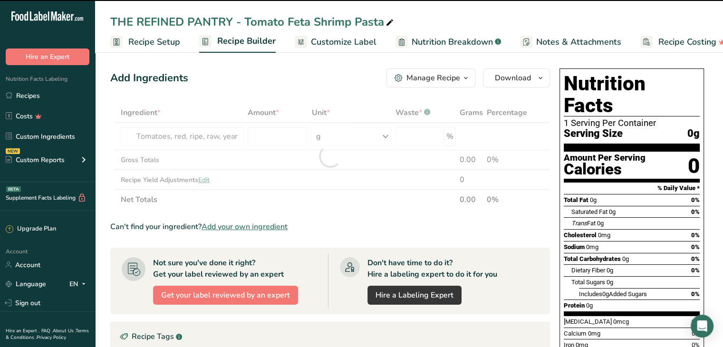
type input "0"
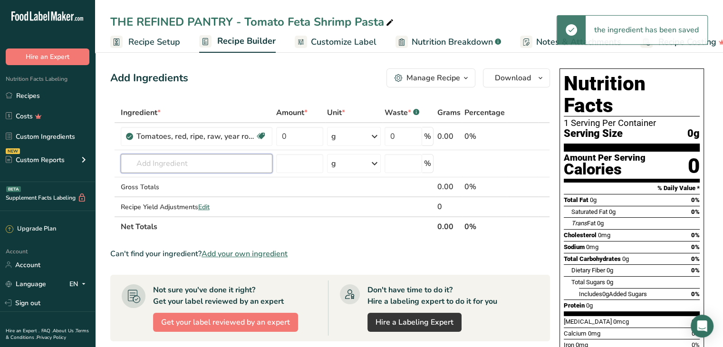
click at [196, 167] on input "text" at bounding box center [197, 163] width 152 height 19
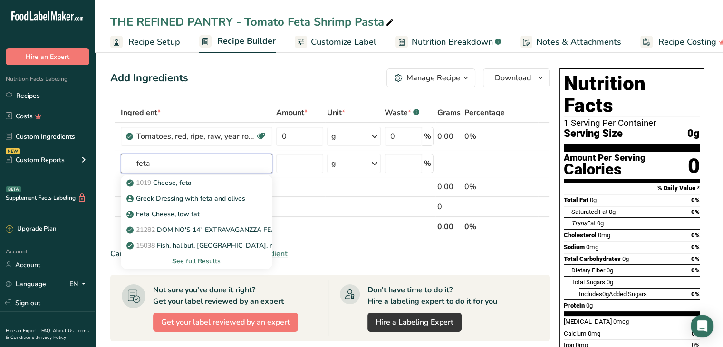
type input "feta"
click at [188, 184] on p "1019 Cheese, feta" at bounding box center [159, 183] width 63 height 10
type input "Cheese, feta"
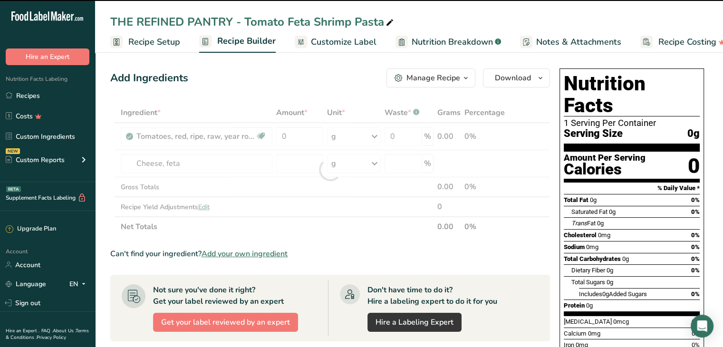
type input "0"
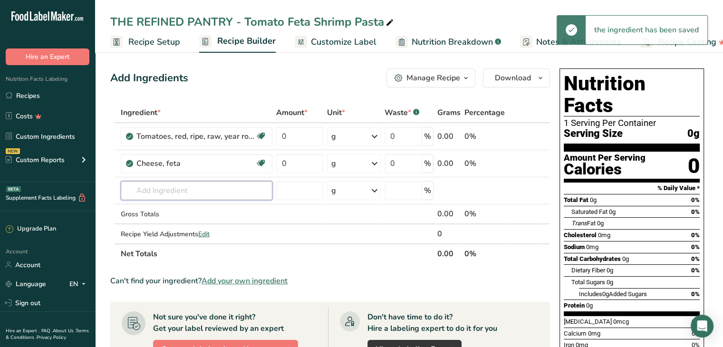
click at [185, 185] on input "text" at bounding box center [197, 190] width 152 height 19
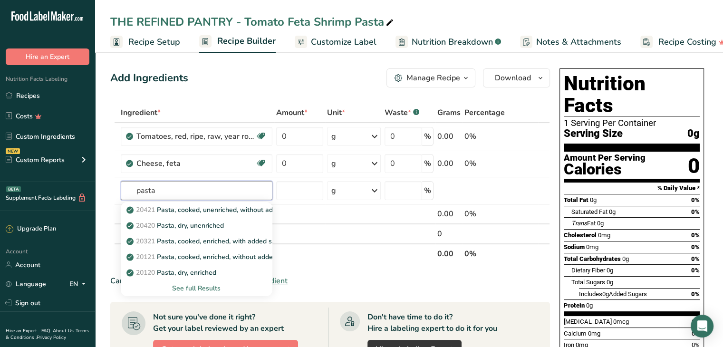
type input "pasta"
click at [225, 210] on p "20421 Pasta, cooked, unenriched, without added salt" at bounding box center [212, 210] width 169 height 10
type input "Pasta, cooked, unenriched, without added salt"
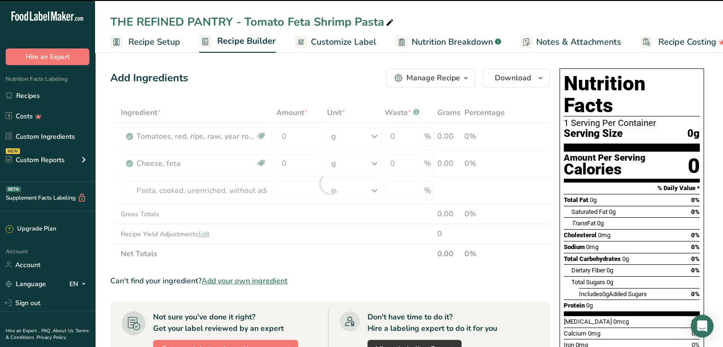
type input "0"
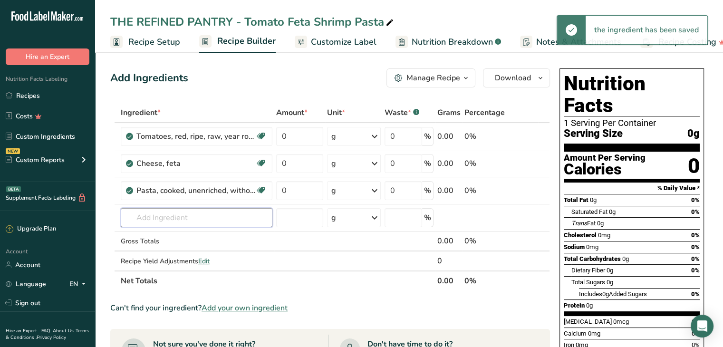
click at [220, 215] on input "text" at bounding box center [197, 217] width 152 height 19
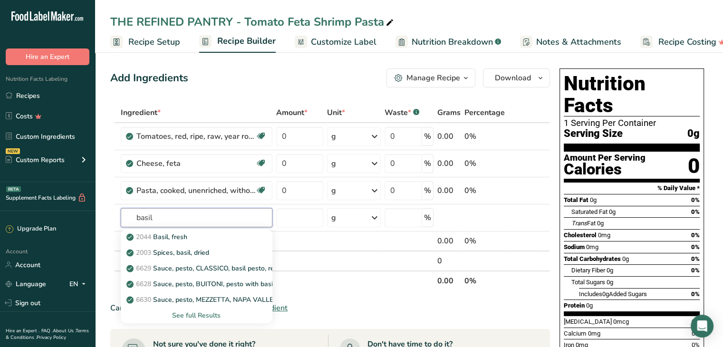
type input "basil"
click at [196, 234] on div "2044 Basil, fresh" at bounding box center [188, 237] width 121 height 10
type input "Basil, fresh"
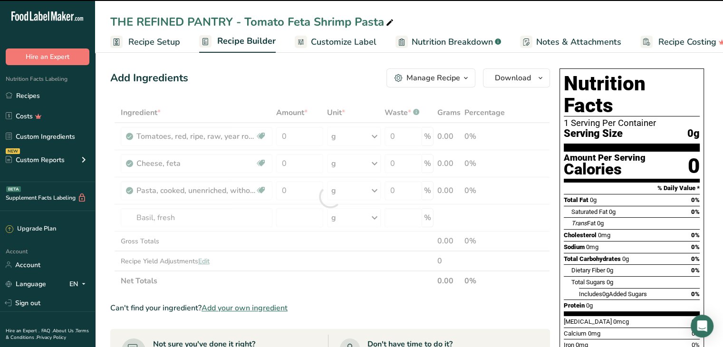
type input "0"
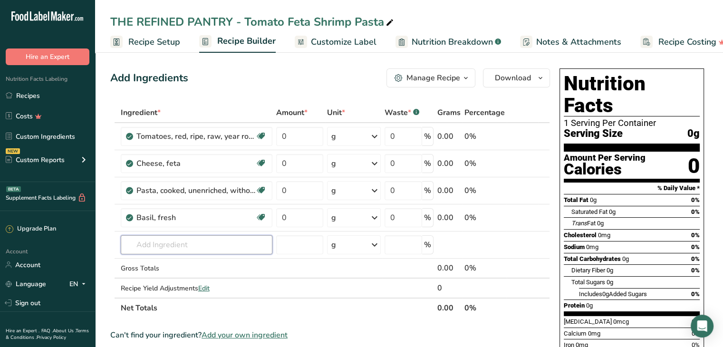
click at [178, 242] on input "text" at bounding box center [197, 244] width 152 height 19
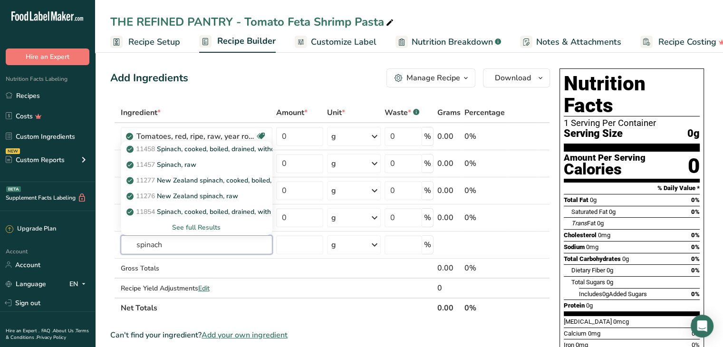
type input "spinach"
click at [195, 168] on p "11457 Spinach, raw" at bounding box center [162, 165] width 68 height 10
type input "Spinach, raw"
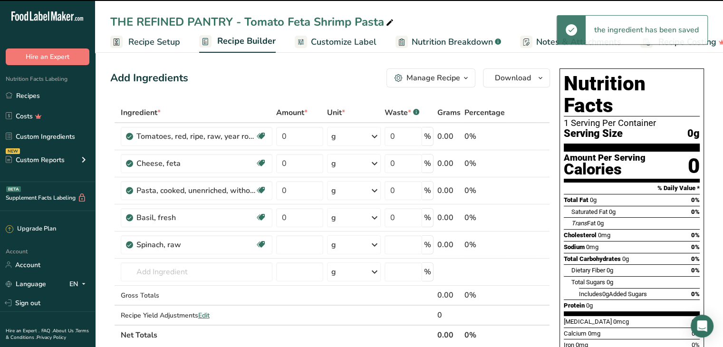
type input "0"
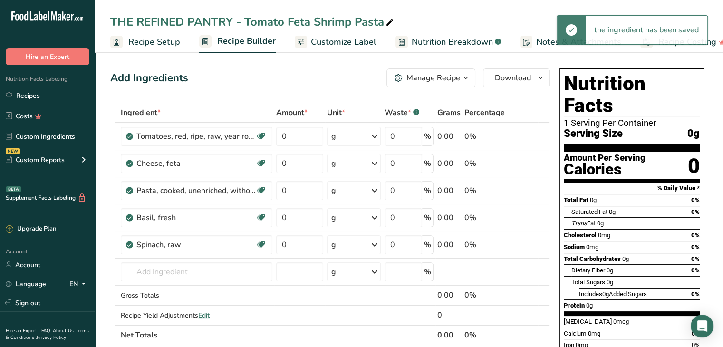
click at [342, 195] on div "g" at bounding box center [354, 190] width 54 height 19
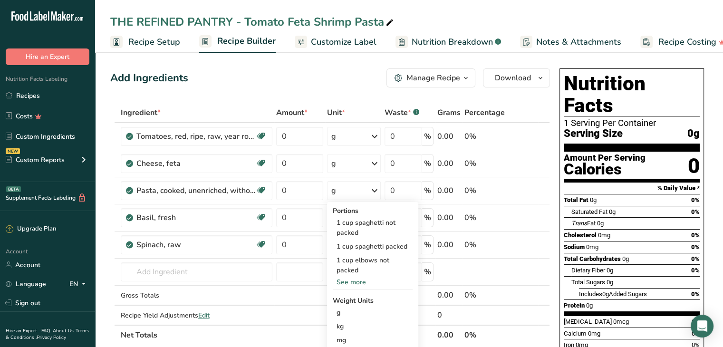
click at [364, 261] on div "1 cup elbows not packed" at bounding box center [373, 265] width 80 height 24
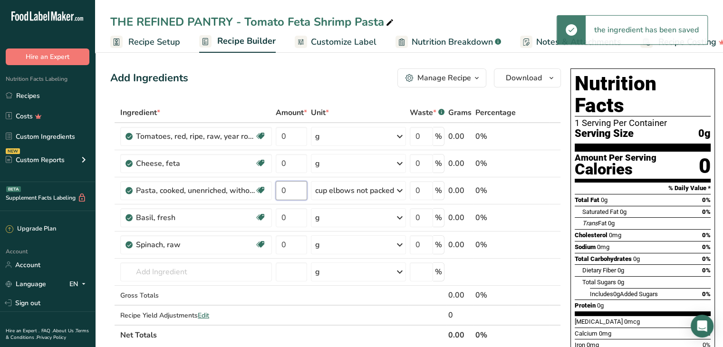
click at [291, 195] on input "0" at bounding box center [291, 190] width 31 height 19
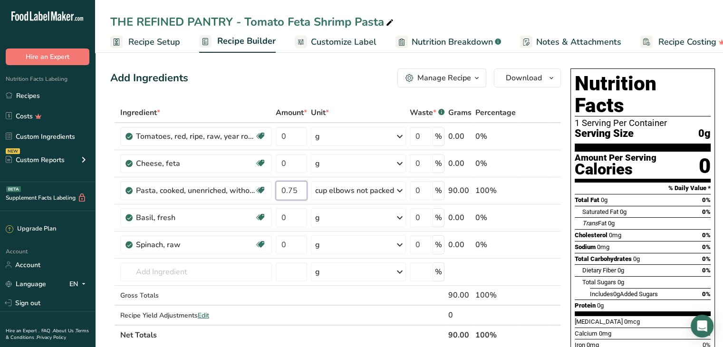
type input "0.75"
click at [295, 137] on div "Ingredient * Amount * Unit * Waste * .a-a{fill:#347362;}.b-a{fill:#fff;} Grams …" at bounding box center [335, 224] width 450 height 242
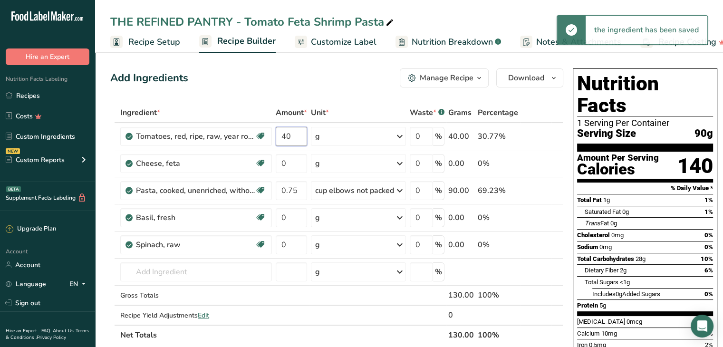
type input "40"
click at [290, 160] on div "Ingredient * Amount * Unit * Waste * .a-a{fill:#347362;}.b-a{fill:#fff;} Grams …" at bounding box center [336, 224] width 453 height 242
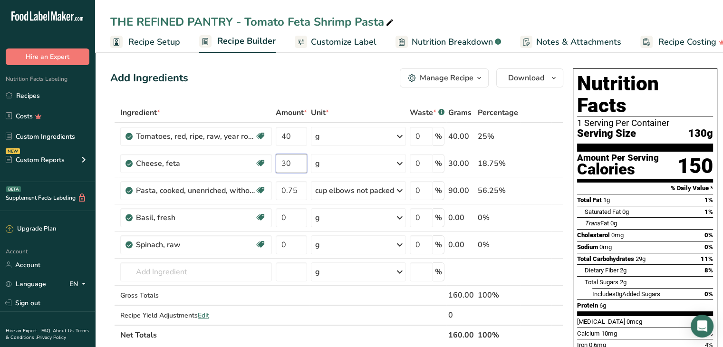
type input "3"
type input "20"
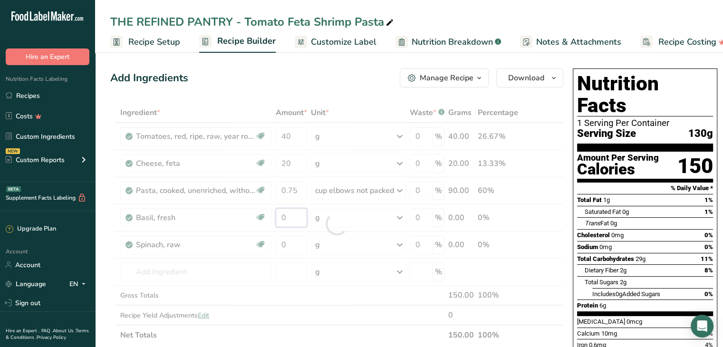
click at [289, 215] on div "Ingredient * Amount * Unit * Waste * .a-a{fill:#347362;}.b-a{fill:#fff;} Grams …" at bounding box center [336, 224] width 453 height 242
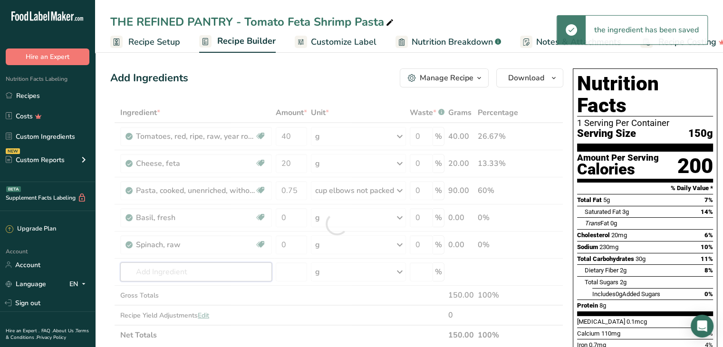
click at [161, 272] on div "Ingredient * Amount * Unit * Waste * .a-a{fill:#347362;}.b-a{fill:#fff;} Grams …" at bounding box center [336, 224] width 453 height 242
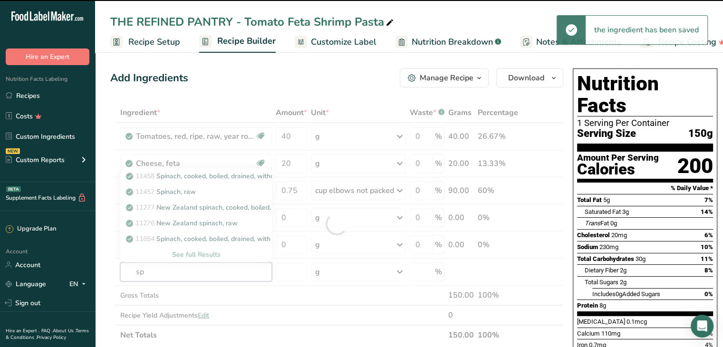
type input "spi"
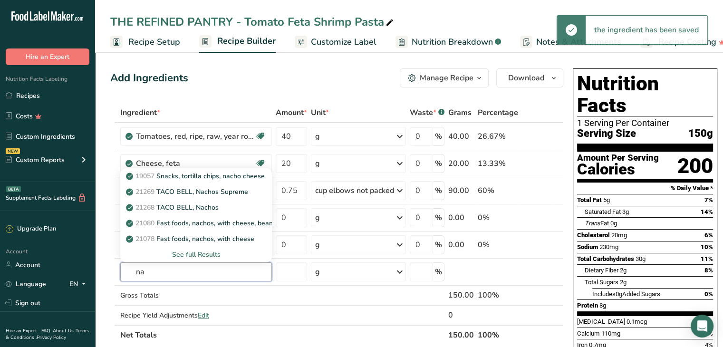
type input "n"
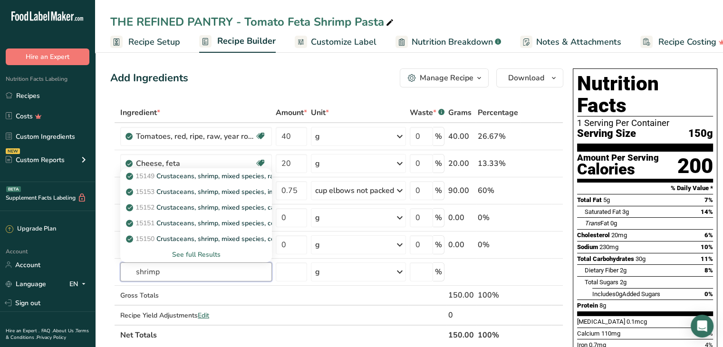
type input "shrimp"
click at [209, 254] on div "See full Results" at bounding box center [196, 254] width 136 height 10
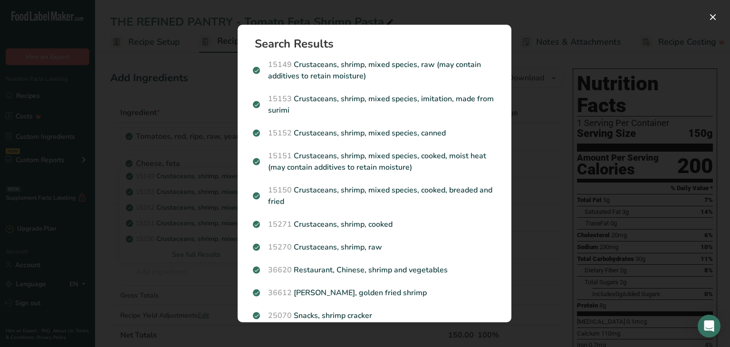
click at [450, 225] on p "15271 Crustaceans, shrimp, cooked" at bounding box center [374, 224] width 243 height 11
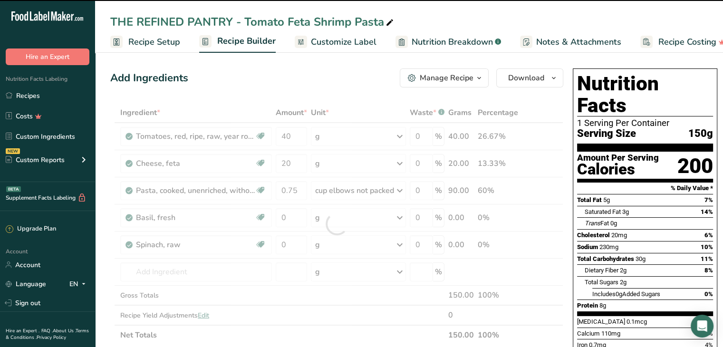
type input "0"
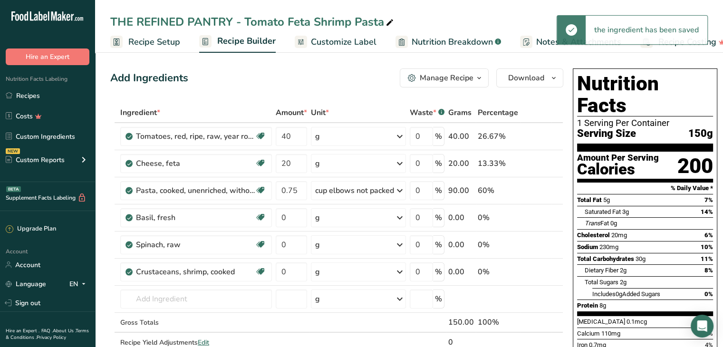
click at [335, 270] on div "g" at bounding box center [358, 271] width 95 height 19
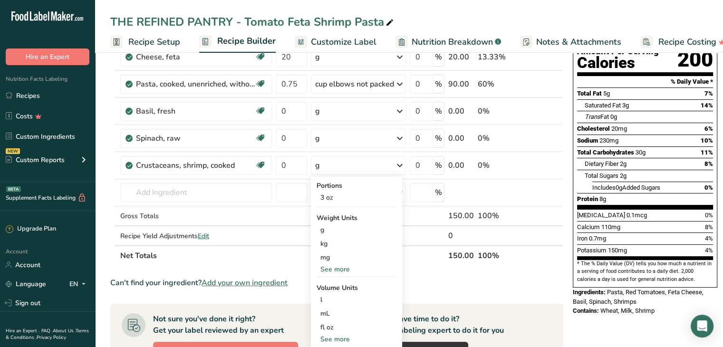
scroll to position [107, 0]
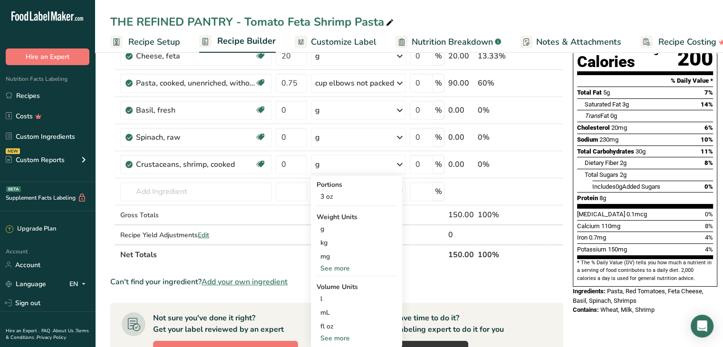
click at [347, 271] on div "See more" at bounding box center [356, 268] width 80 height 10
click at [323, 300] on div "oz" at bounding box center [356, 298] width 80 height 14
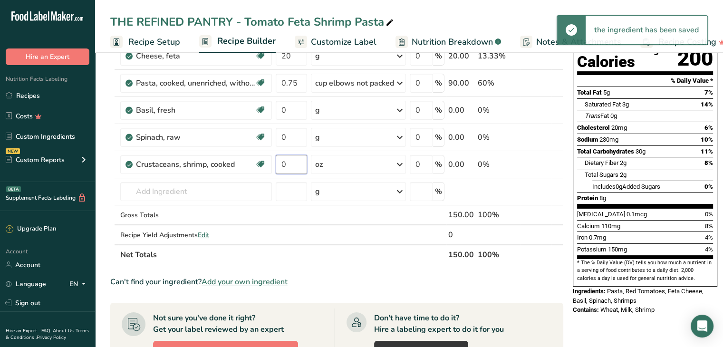
click at [301, 164] on input "0" at bounding box center [291, 164] width 31 height 19
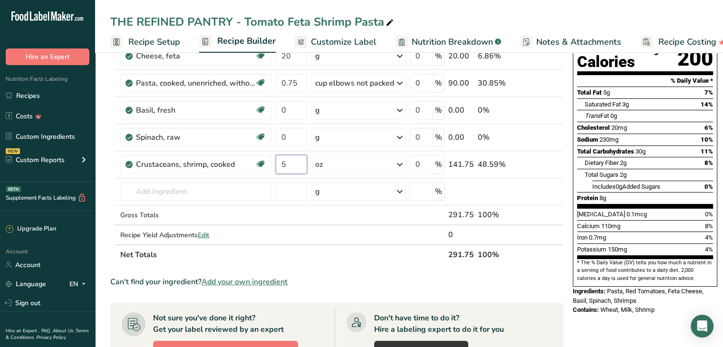
type input "5"
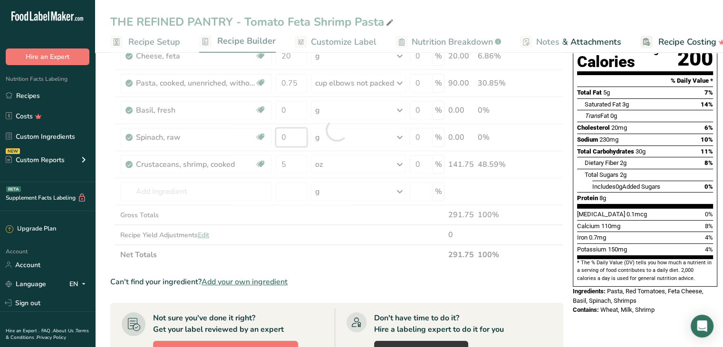
click at [297, 133] on div "Ingredient * Amount * Unit * Waste * .a-a{fill:#347362;}.b-a{fill:#fff;} Grams …" at bounding box center [336, 129] width 453 height 269
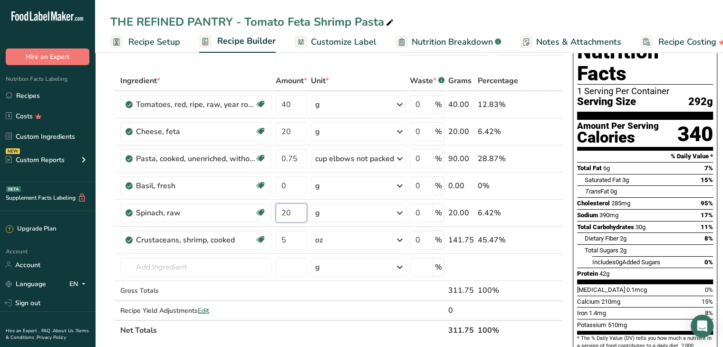
scroll to position [29, 0]
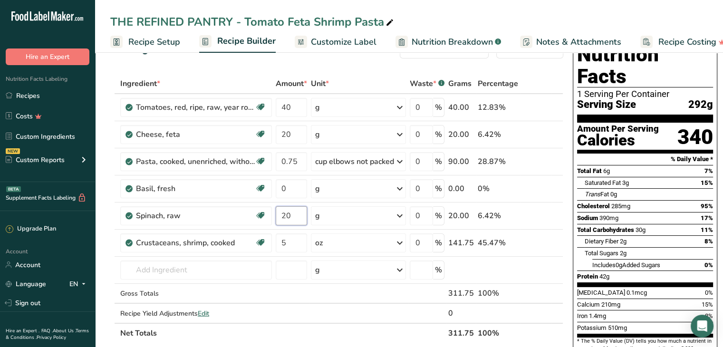
type input "20"
click at [714, 259] on div "Nutrition Facts 1 Serving Per Container Serving Size 292g Amount Per Serving Ca…" at bounding box center [645, 202] width 144 height 326
click at [310, 163] on td "cup elbows not packed Portions 1 cup spaghetti not packed 1 cup spaghetti packe…" at bounding box center [358, 161] width 99 height 27
click at [299, 162] on input "0.75" at bounding box center [291, 161] width 31 height 19
type input "0"
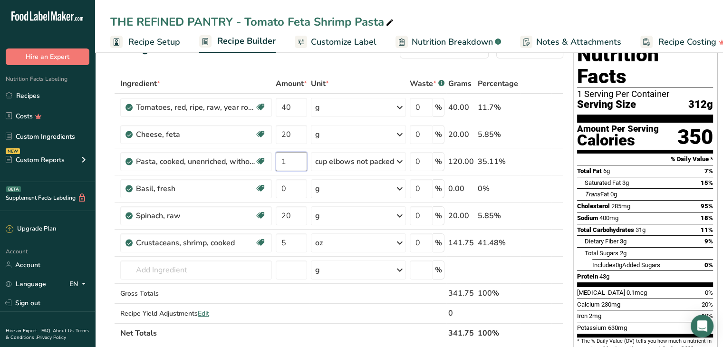
type input "1"
click at [290, 167] on input "1" at bounding box center [291, 161] width 31 height 19
type input "0.85"
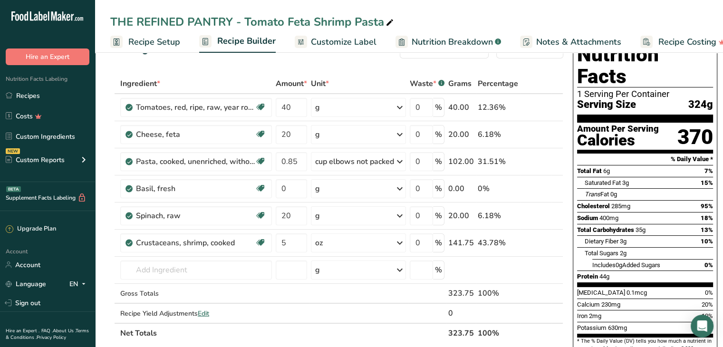
click at [331, 38] on span "Customize Label" at bounding box center [344, 42] width 66 height 13
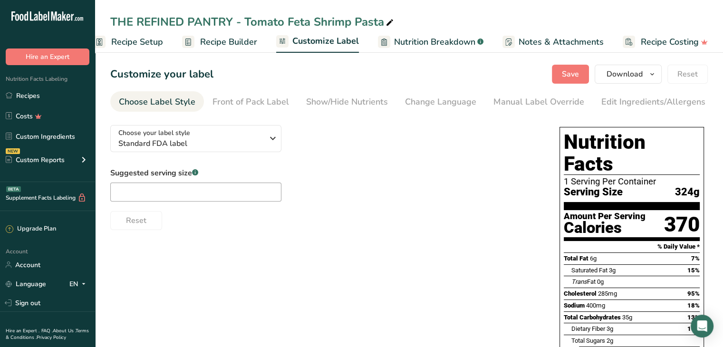
click at [330, 101] on div "Show/Hide Nutrients" at bounding box center [347, 102] width 82 height 13
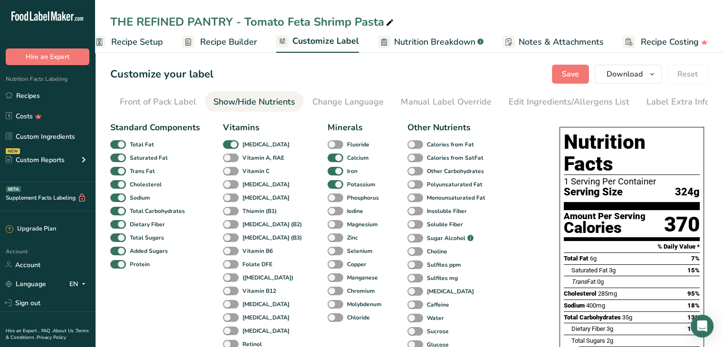
scroll to position [0, 93]
click at [121, 160] on span at bounding box center [118, 157] width 16 height 9
click at [116, 160] on input "Saturated Fat" at bounding box center [113, 157] width 6 height 6
checkbox input "false"
click at [118, 173] on span at bounding box center [118, 171] width 16 height 9
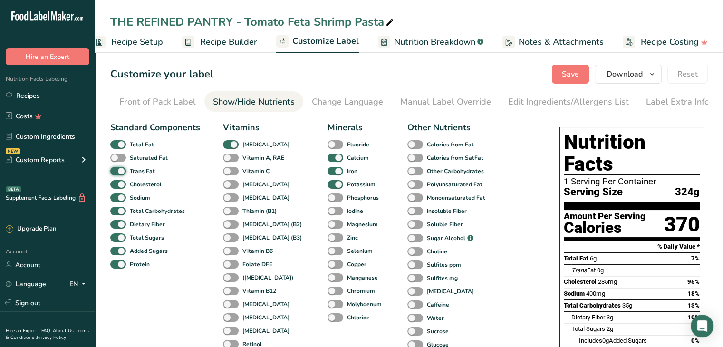
click at [116, 173] on input "Trans Fat" at bounding box center [113, 171] width 6 height 6
checkbox input "false"
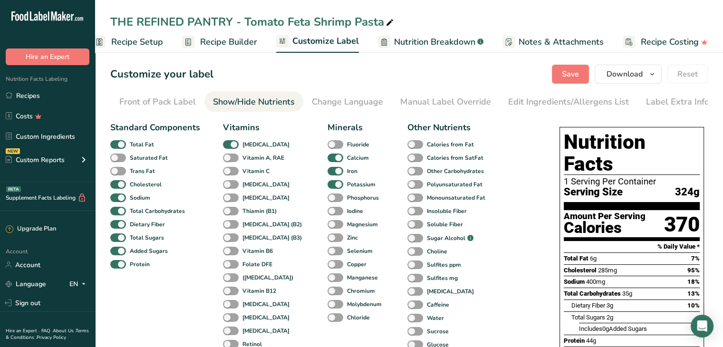
click at [117, 189] on span at bounding box center [118, 184] width 16 height 9
click at [116, 187] on input "Cholesterol" at bounding box center [113, 184] width 6 height 6
checkbox input "false"
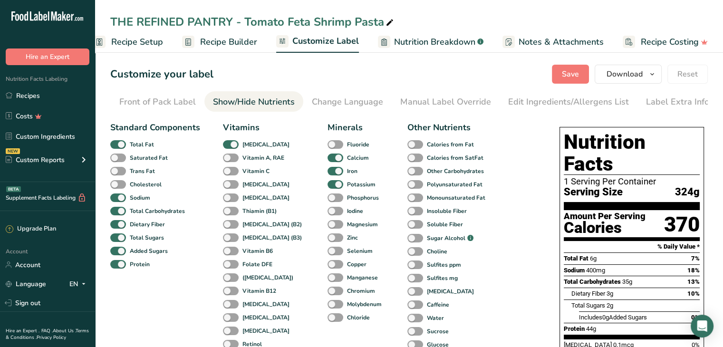
click at [117, 200] on span at bounding box center [118, 197] width 16 height 9
click at [116, 200] on input "Sodium" at bounding box center [113, 197] width 6 height 6
checkbox input "false"
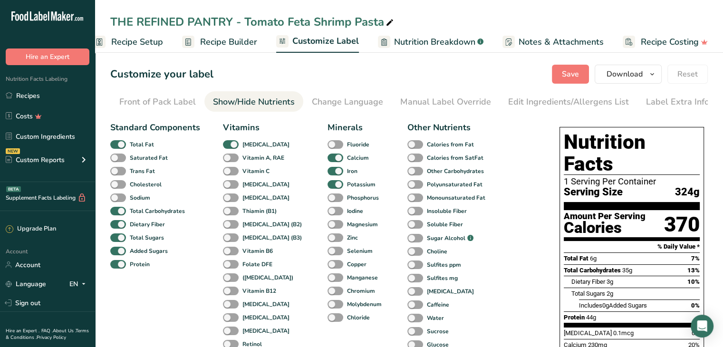
click at [116, 239] on span at bounding box center [118, 237] width 16 height 9
click at [116, 239] on input "Total Sugars" at bounding box center [113, 237] width 6 height 6
checkbox input "false"
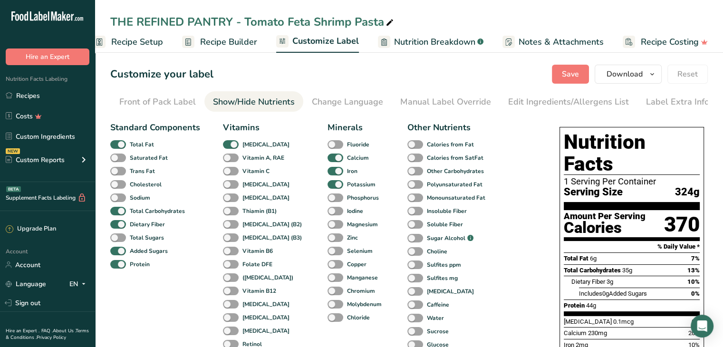
click at [118, 252] on span at bounding box center [118, 251] width 16 height 9
click at [116, 252] on input "Added Sugars" at bounding box center [113, 251] width 6 height 6
checkbox input "false"
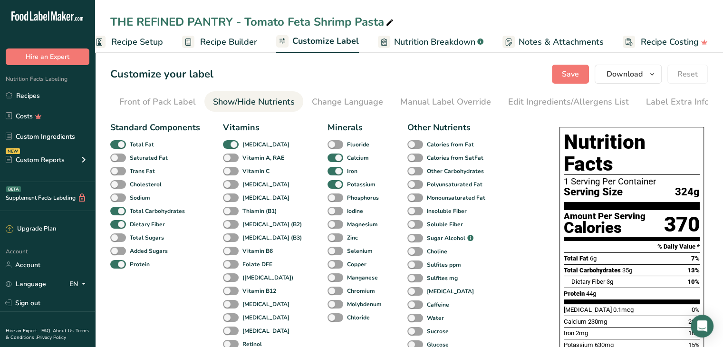
click at [232, 147] on span at bounding box center [231, 144] width 16 height 9
click at [229, 147] on input "[MEDICAL_DATA]" at bounding box center [226, 144] width 6 height 6
checkbox input "false"
click at [327, 157] on span at bounding box center [335, 157] width 16 height 9
click at [327, 157] on input "Calcium" at bounding box center [330, 157] width 6 height 6
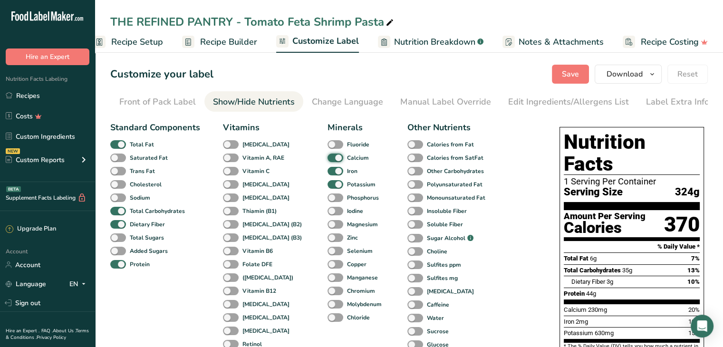
checkbox input "false"
click at [327, 176] on span at bounding box center [335, 171] width 16 height 9
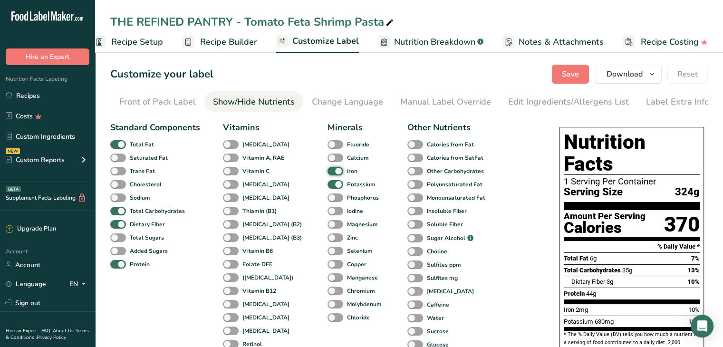
click at [327, 174] on input "Iron" at bounding box center [330, 171] width 6 height 6
checkbox input "false"
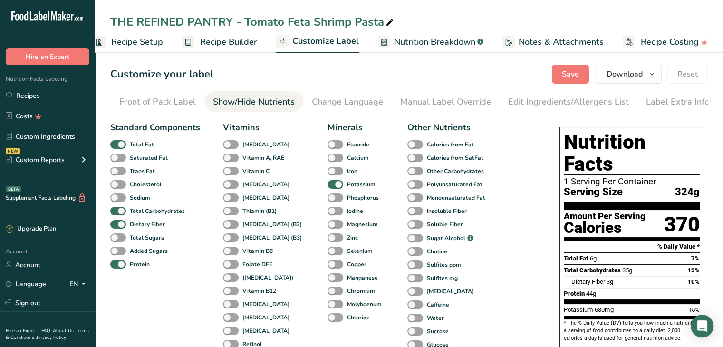
click at [327, 186] on span at bounding box center [335, 184] width 16 height 9
click at [327, 186] on input "Potassium" at bounding box center [330, 184] width 6 height 6
checkbox input "false"
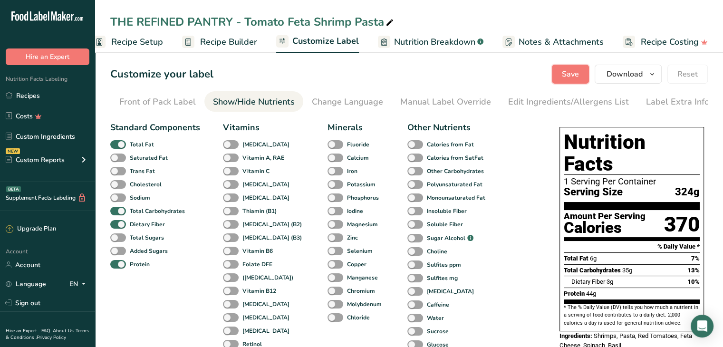
click at [574, 75] on span "Save" at bounding box center [570, 73] width 17 height 11
click at [226, 43] on span "Recipe Builder" at bounding box center [228, 42] width 57 height 13
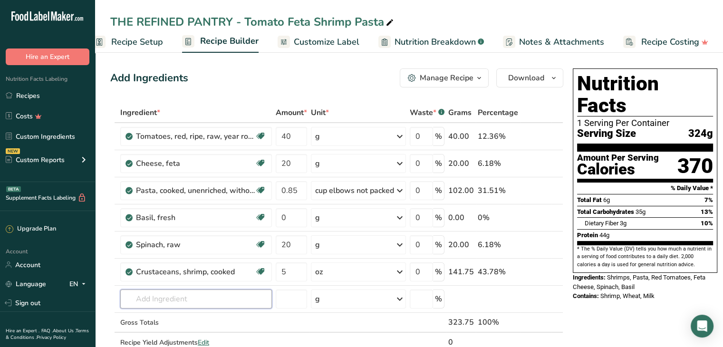
click at [181, 293] on input "text" at bounding box center [196, 298] width 152 height 19
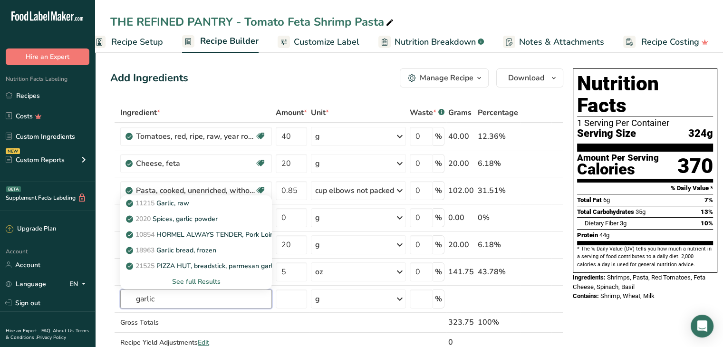
type input "garlic"
click at [189, 204] on p "11215 Garlic, raw" at bounding box center [158, 203] width 61 height 10
type input "Garlic, raw"
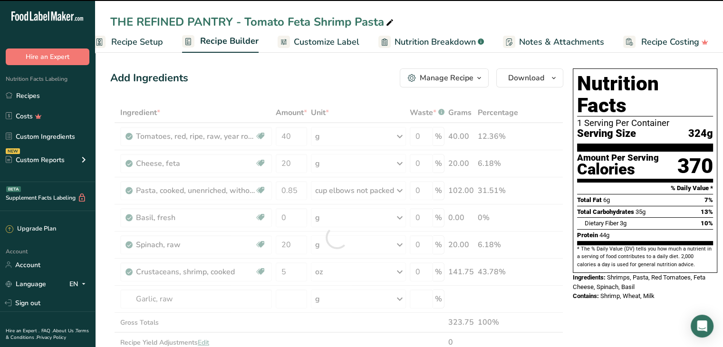
type input "0"
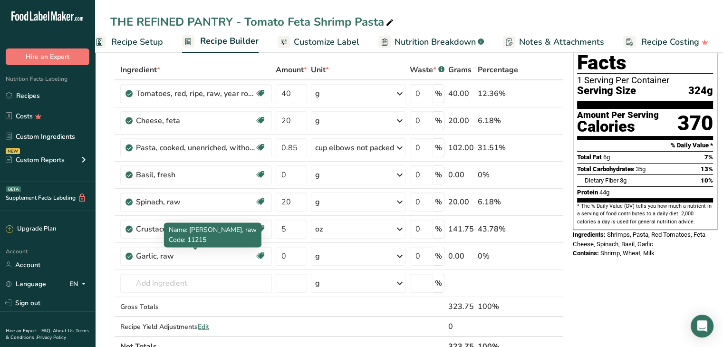
scroll to position [49, 0]
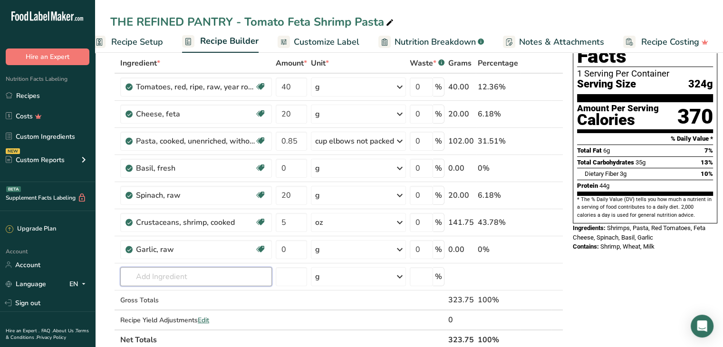
click at [174, 275] on input "text" at bounding box center [196, 276] width 152 height 19
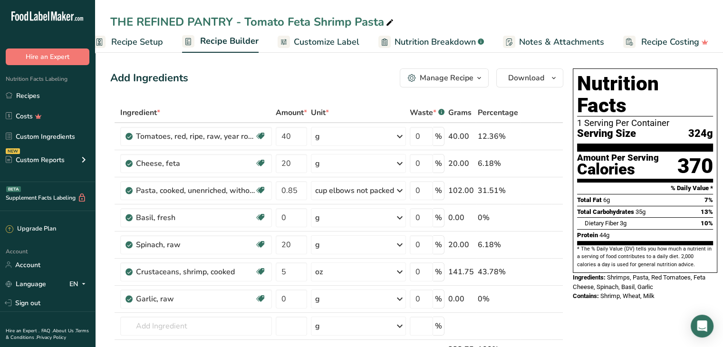
click at [326, 43] on span "Customize Label" at bounding box center [327, 42] width 66 height 13
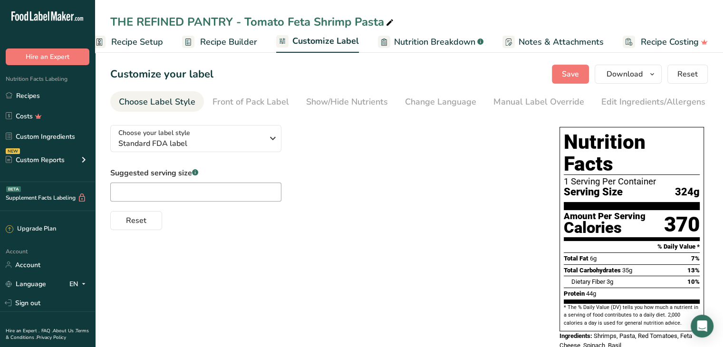
click at [622, 98] on div "Edit Ingredients/Allergens List" at bounding box center [661, 102] width 121 height 13
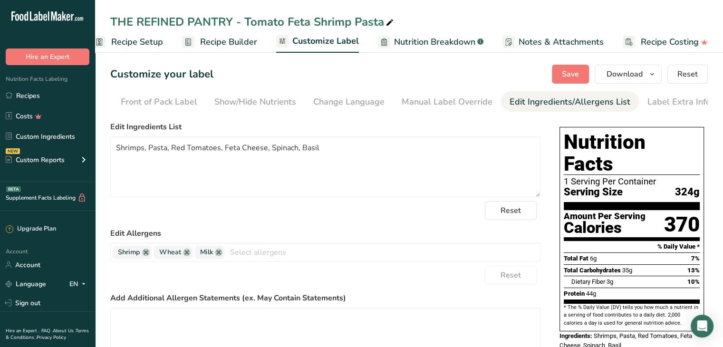
scroll to position [0, 93]
click at [328, 152] on textarea "Shrimps, Pasta, Red Tomatoes, Feta Cheese, Spinach, Basil" at bounding box center [325, 166] width 430 height 61
click at [143, 147] on textarea "Shrimps, Pasta, Red Tomatoes, Feta Cheese, Spinach, Basil, Salt, Pepper, Herbs" at bounding box center [325, 166] width 430 height 61
type textarea "Shrimp, Pasta, Red Tomatoes, Feta Cheese, Spinach, Basil, Salt, Pepper, Herbs"
click at [579, 69] on span "Save" at bounding box center [570, 73] width 17 height 11
